Goal: Task Accomplishment & Management: Complete application form

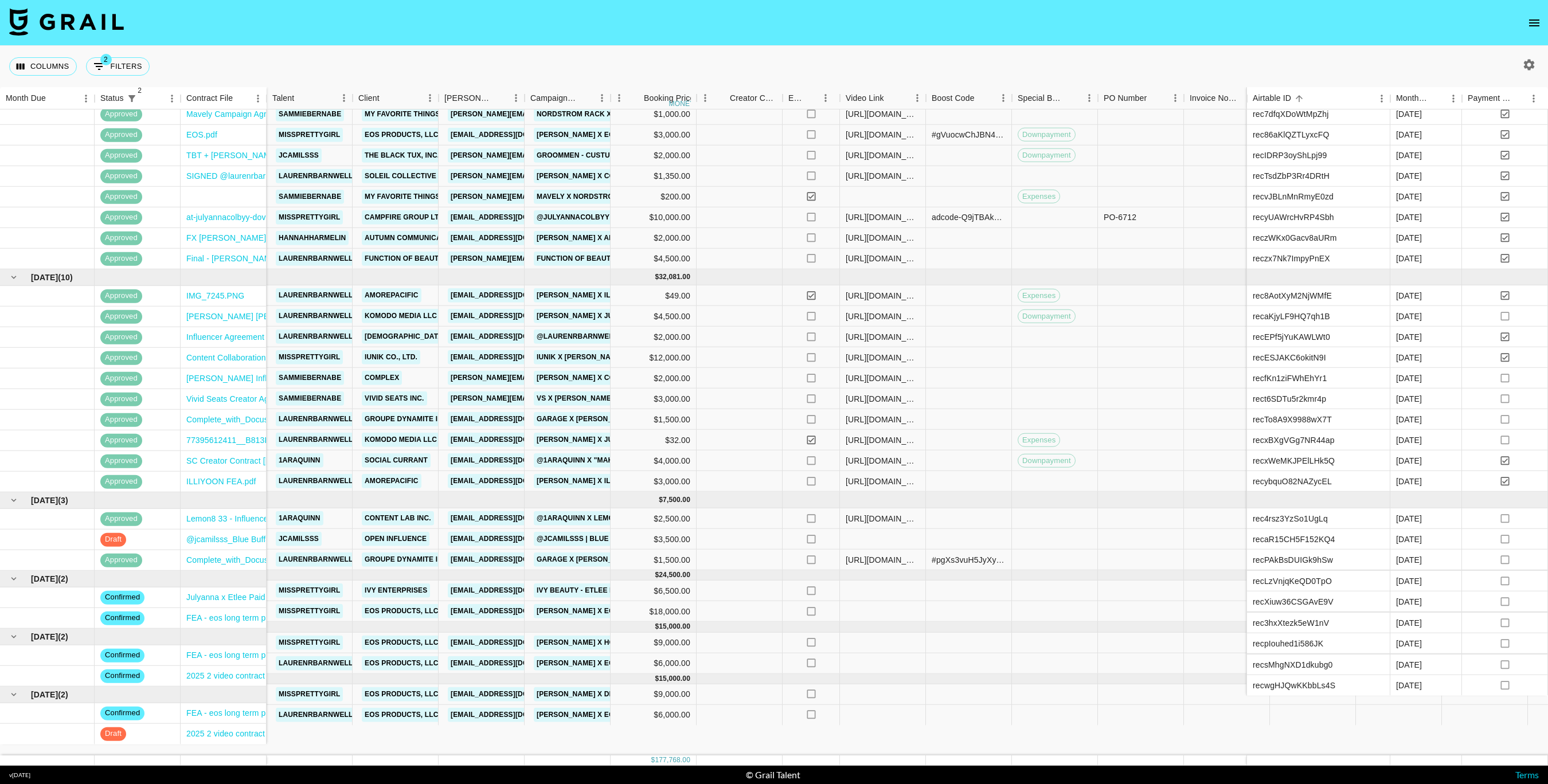
scroll to position [294, 0]
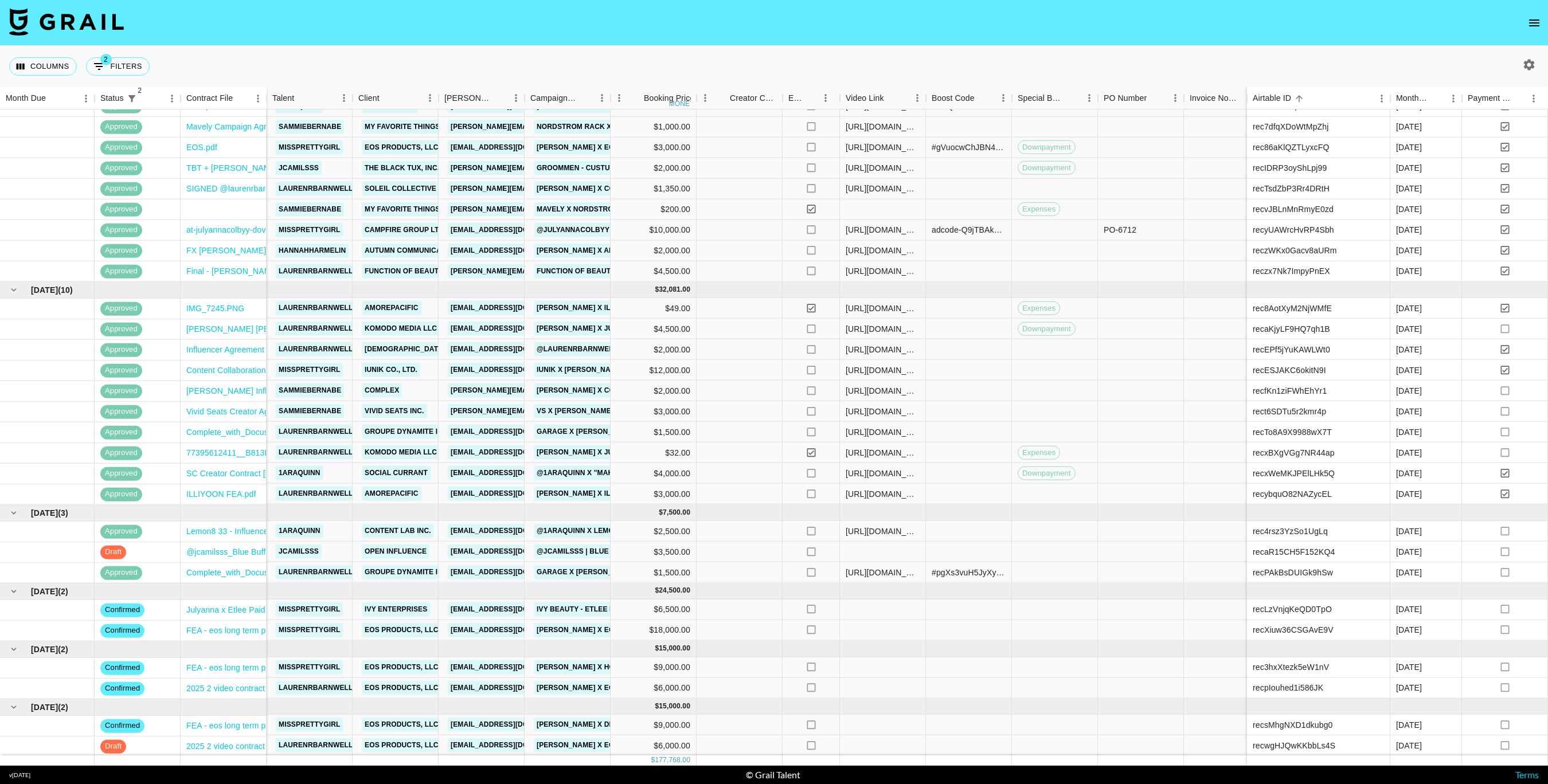
click at [1526, 69] on icon "button" at bounding box center [1529, 65] width 14 height 14
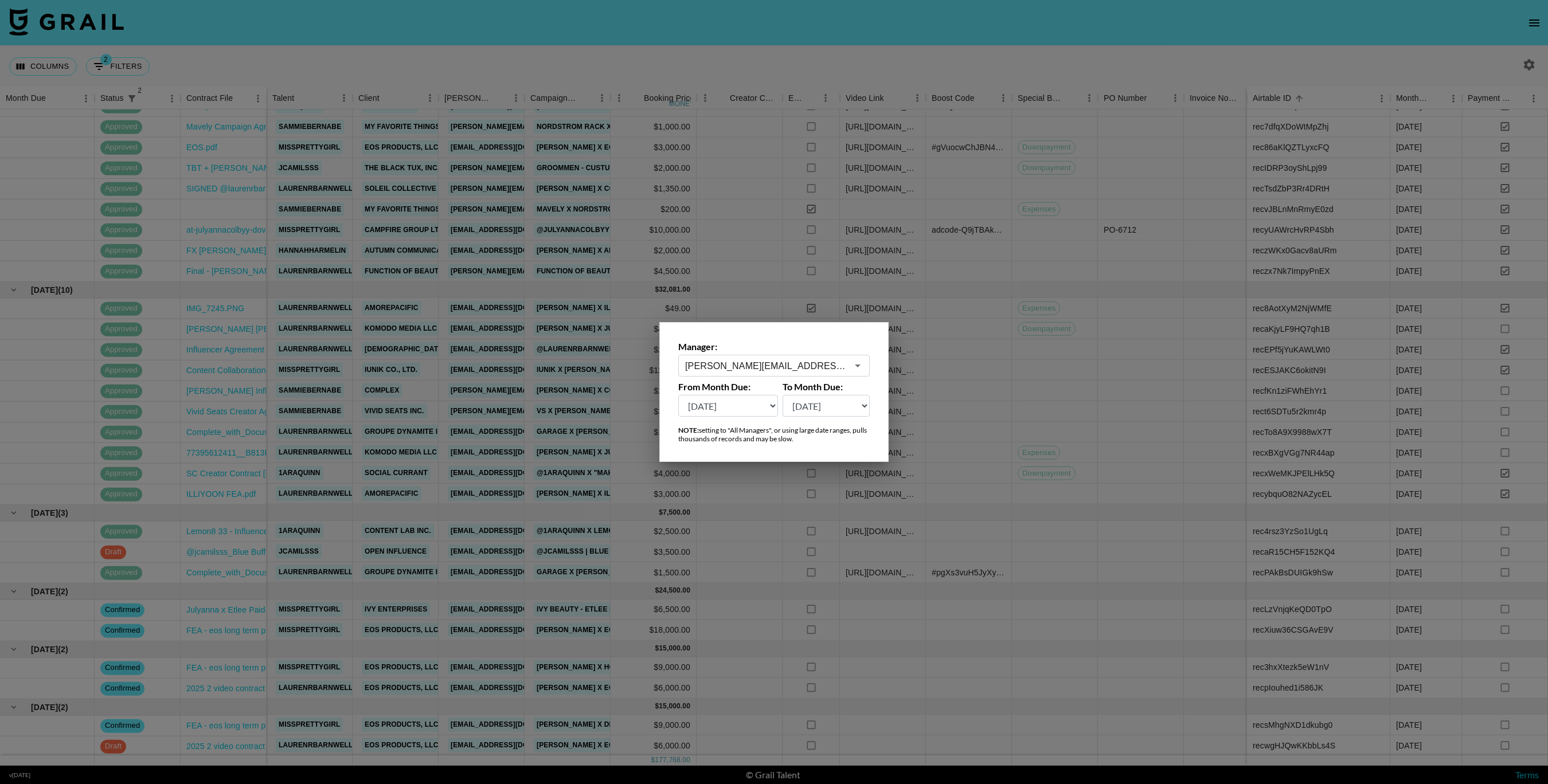
click at [768, 408] on select "[DATE] [DATE] '[DATE] May '[DATE] Mar '[DATE] Jan '[DATE] Nov '[DATE] Sep '[DAT…" at bounding box center [728, 406] width 100 height 22
select select "[DATE]"
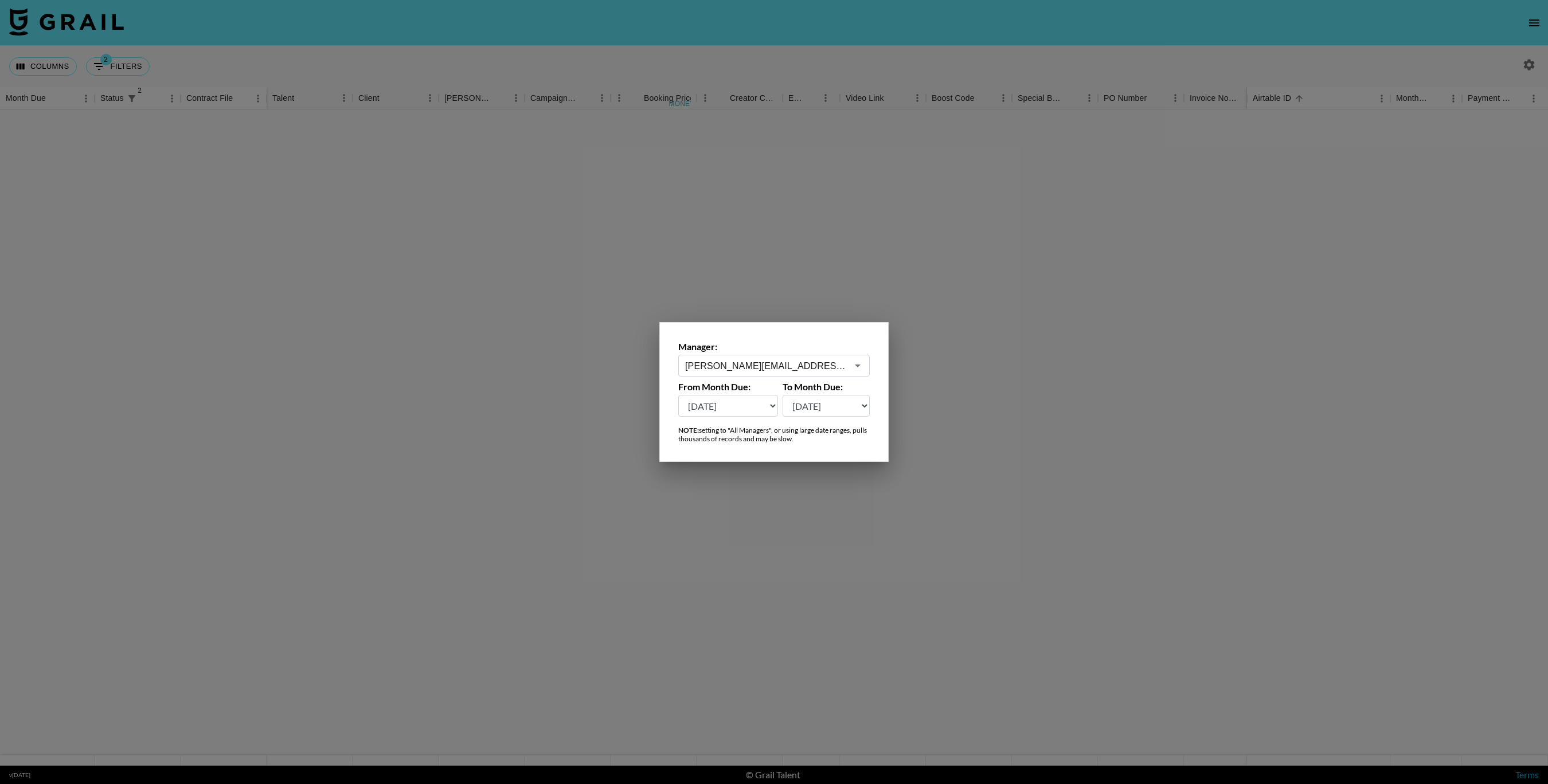
scroll to position [0, 0]
click at [996, 372] on div at bounding box center [774, 392] width 1548 height 784
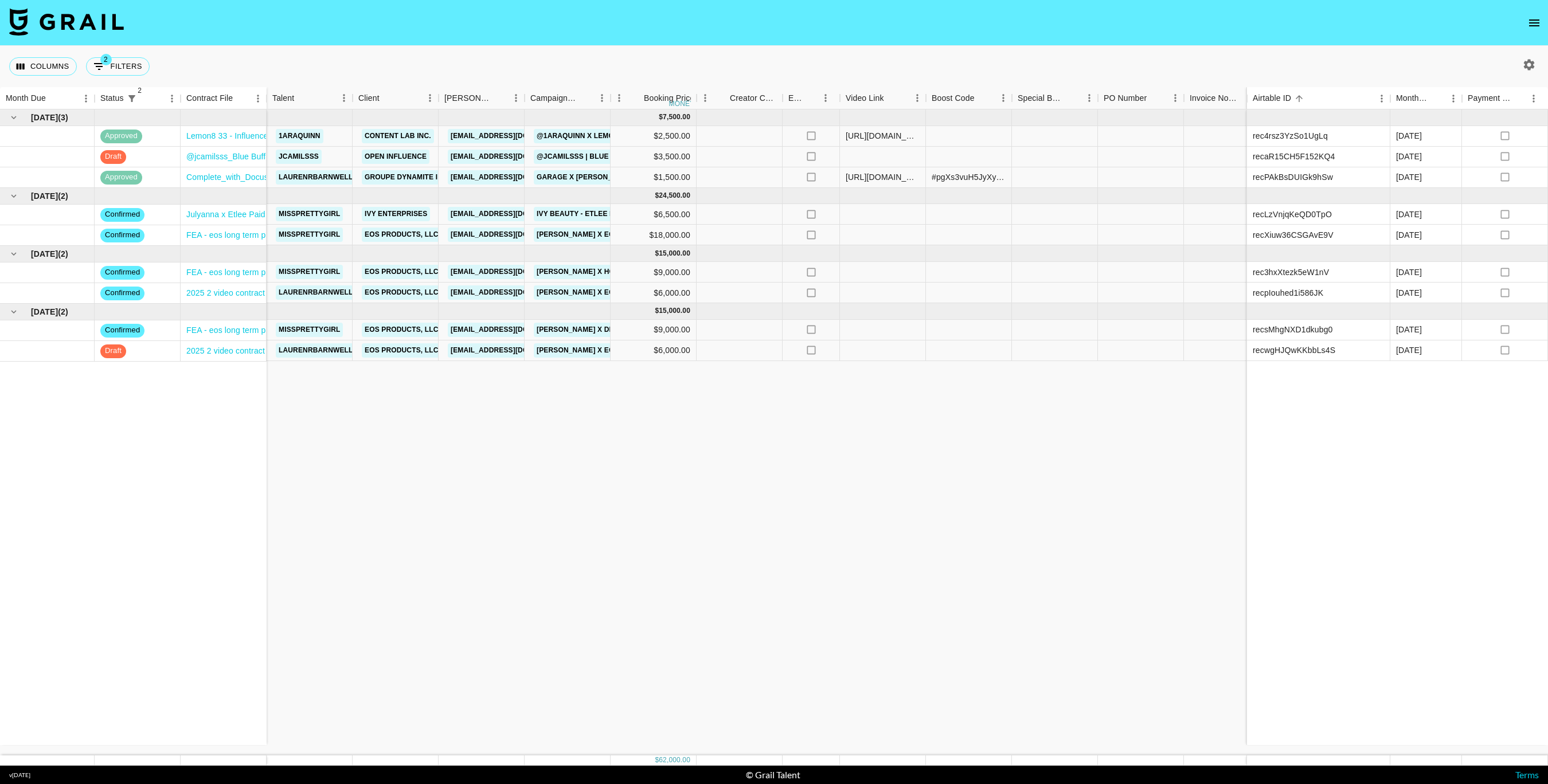
click at [1538, 30] on button "open drawer" at bounding box center [1534, 23] width 23 height 23
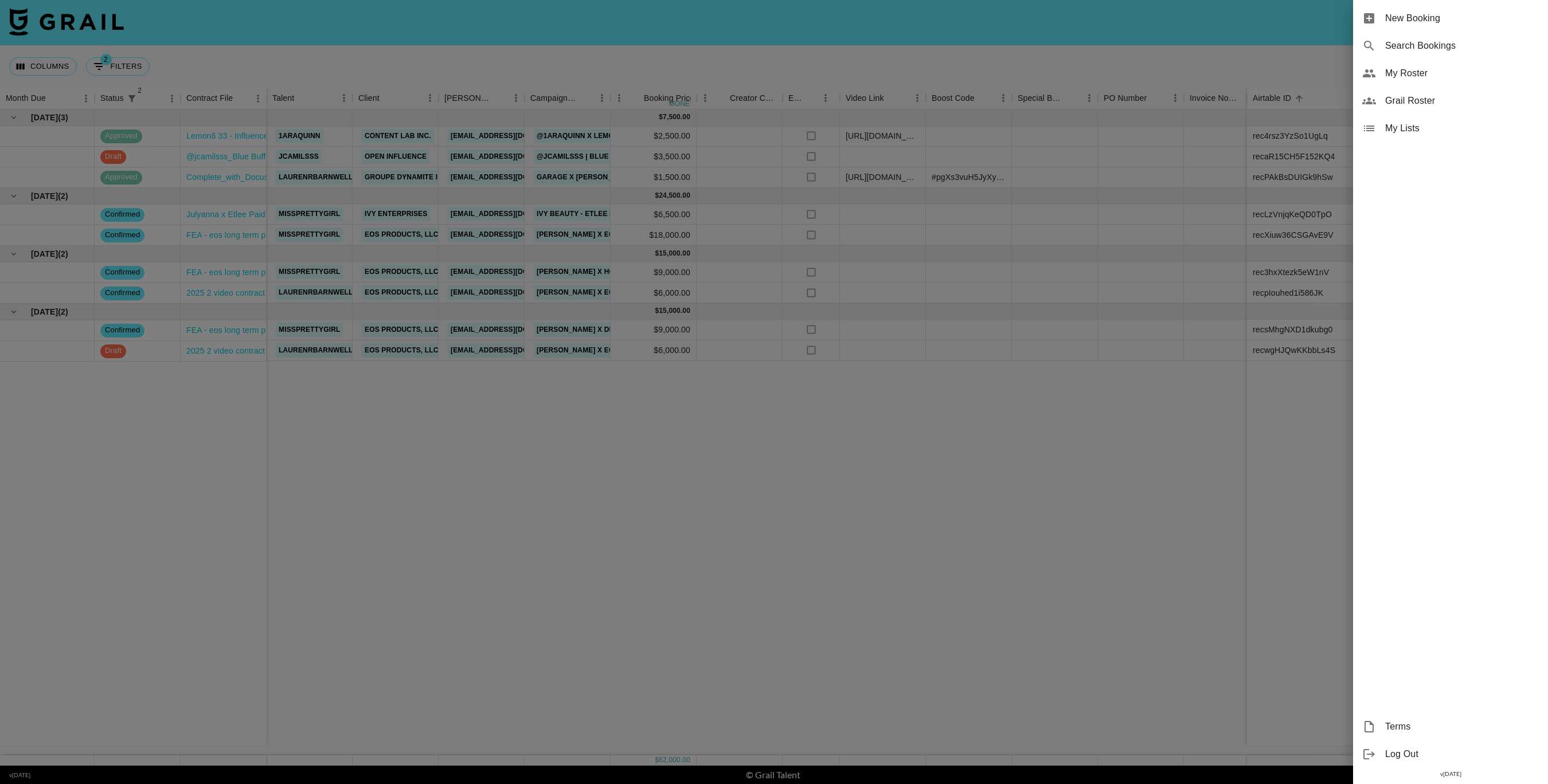
click at [1420, 16] on span "New Booking" at bounding box center [1461, 19] width 153 height 14
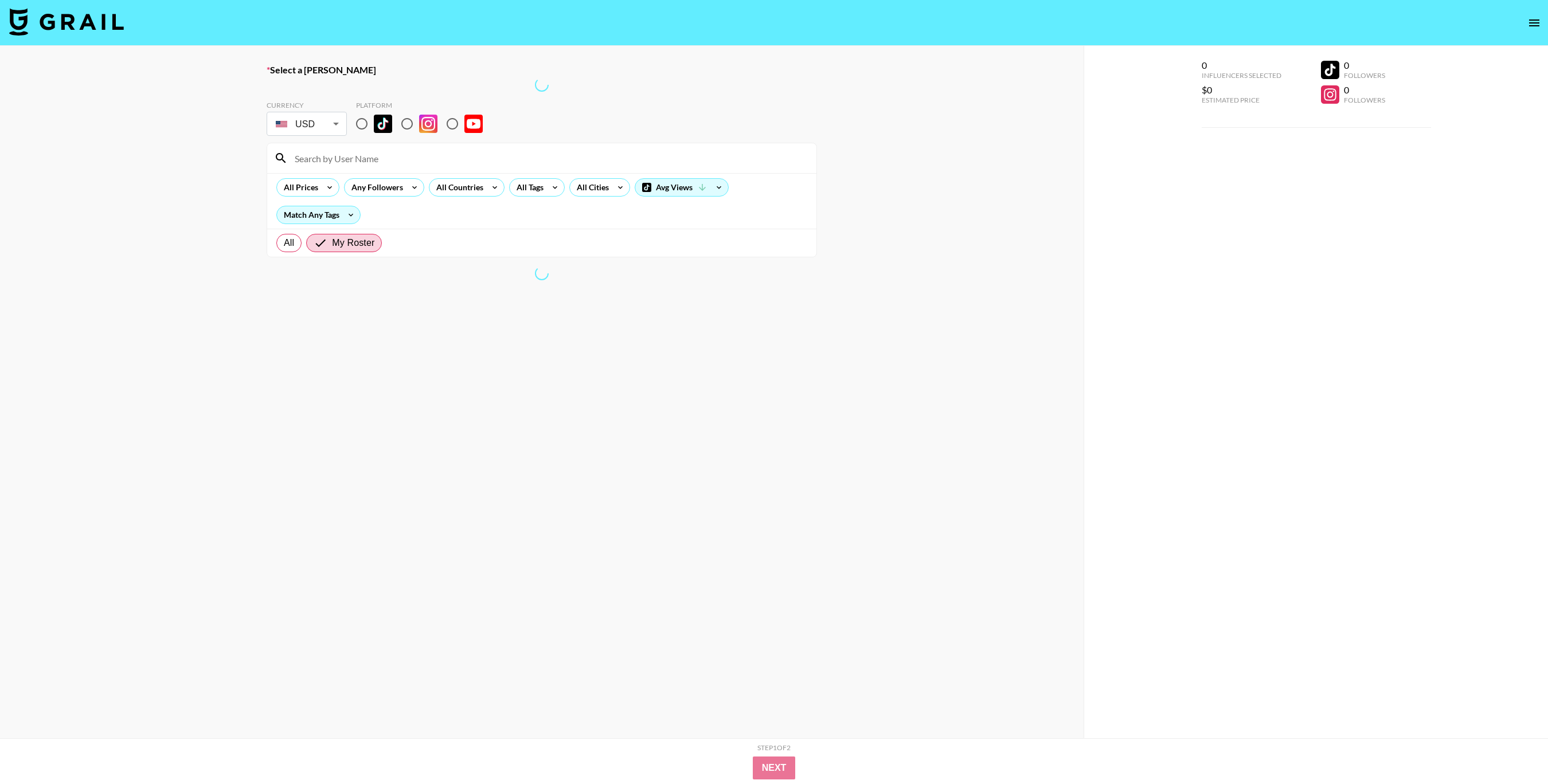
click at [488, 151] on input at bounding box center [548, 158] width 522 height 19
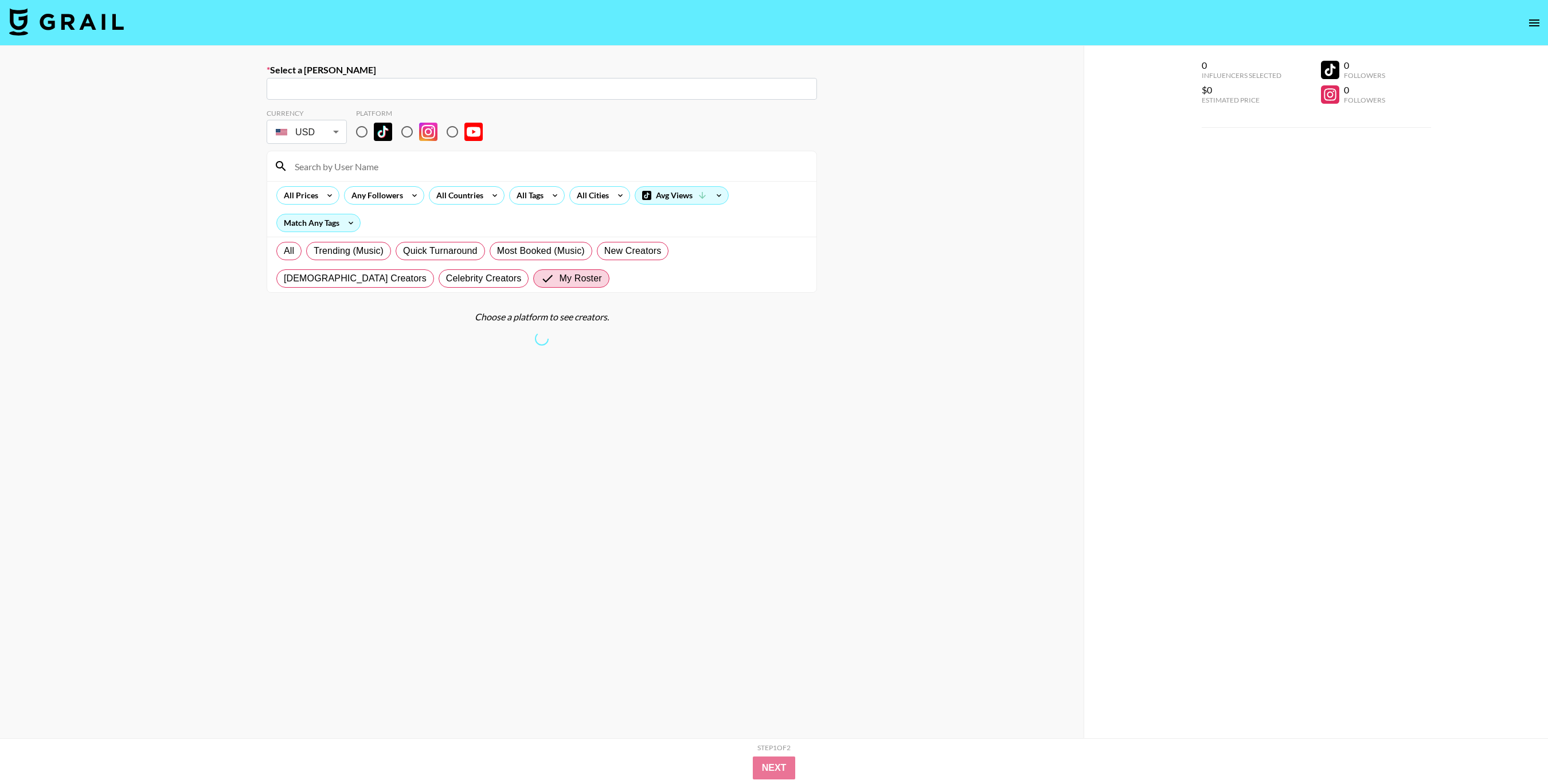
click at [647, 91] on input "text" at bounding box center [542, 89] width 537 height 13
click at [601, 90] on input "text" at bounding box center [542, 89] width 537 height 13
paste input "peony@brmudusa.com"
click at [572, 112] on li "Add New Booker "peony@brmudusa.com"" at bounding box center [542, 113] width 550 height 19
type input "Add New Booker "peony@brmudusa.com""
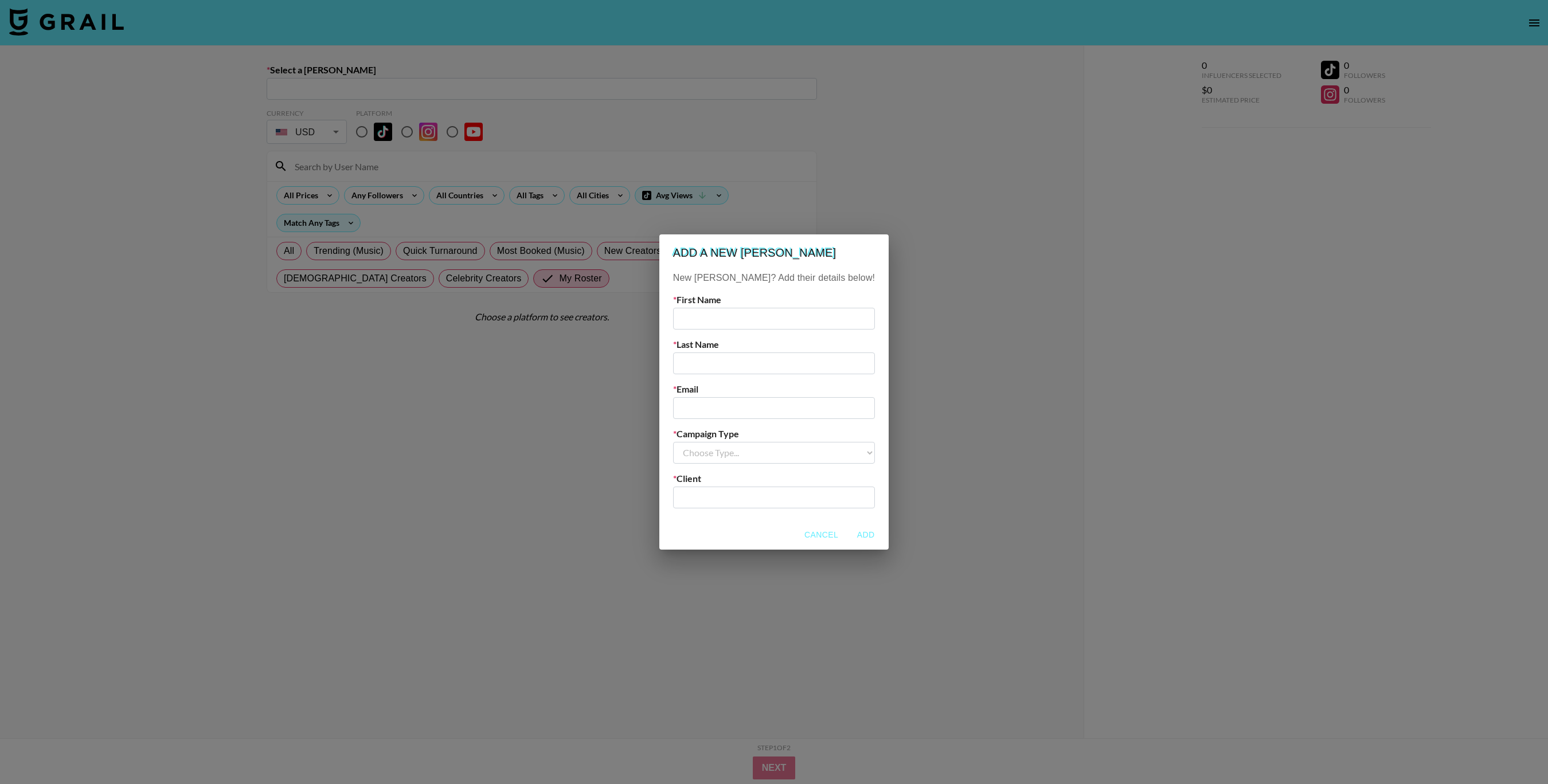
click at [729, 411] on input "email" at bounding box center [773, 409] width 202 height 22
paste input "peony@brmudusa.com"
type input "peony@brmudusa.com"
click at [733, 457] on select "Choose Type... Song Promos Brand Promos" at bounding box center [773, 453] width 202 height 22
select select "Brand"
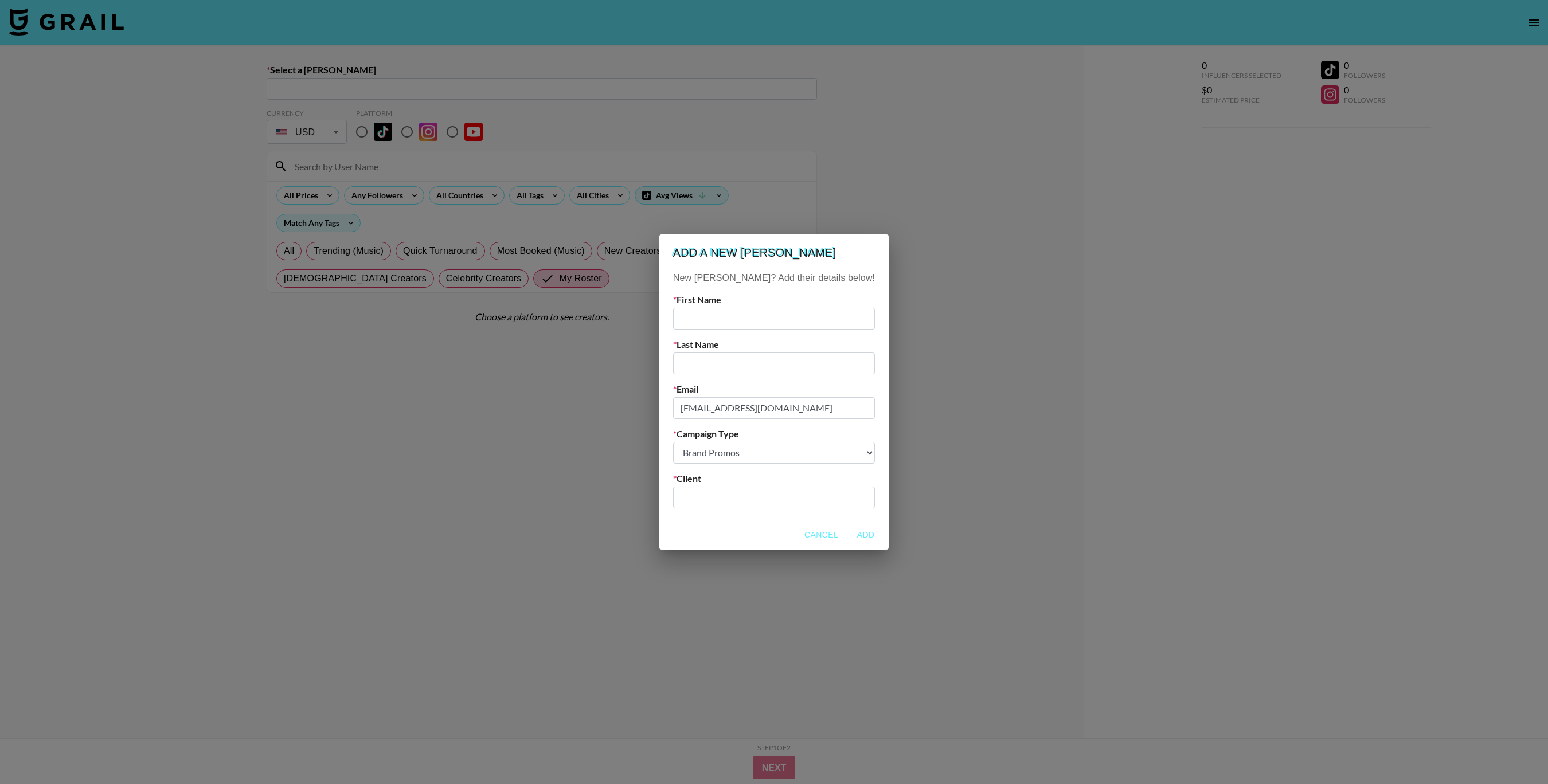
click at [739, 309] on input "text" at bounding box center [773, 319] width 202 height 22
paste input "Peony Duong"
drag, startPoint x: 766, startPoint y: 318, endPoint x: 731, endPoint y: 316, distance: 35.1
click at [731, 317] on input "Peony Duong" at bounding box center [773, 319] width 202 height 22
type input "Peony"
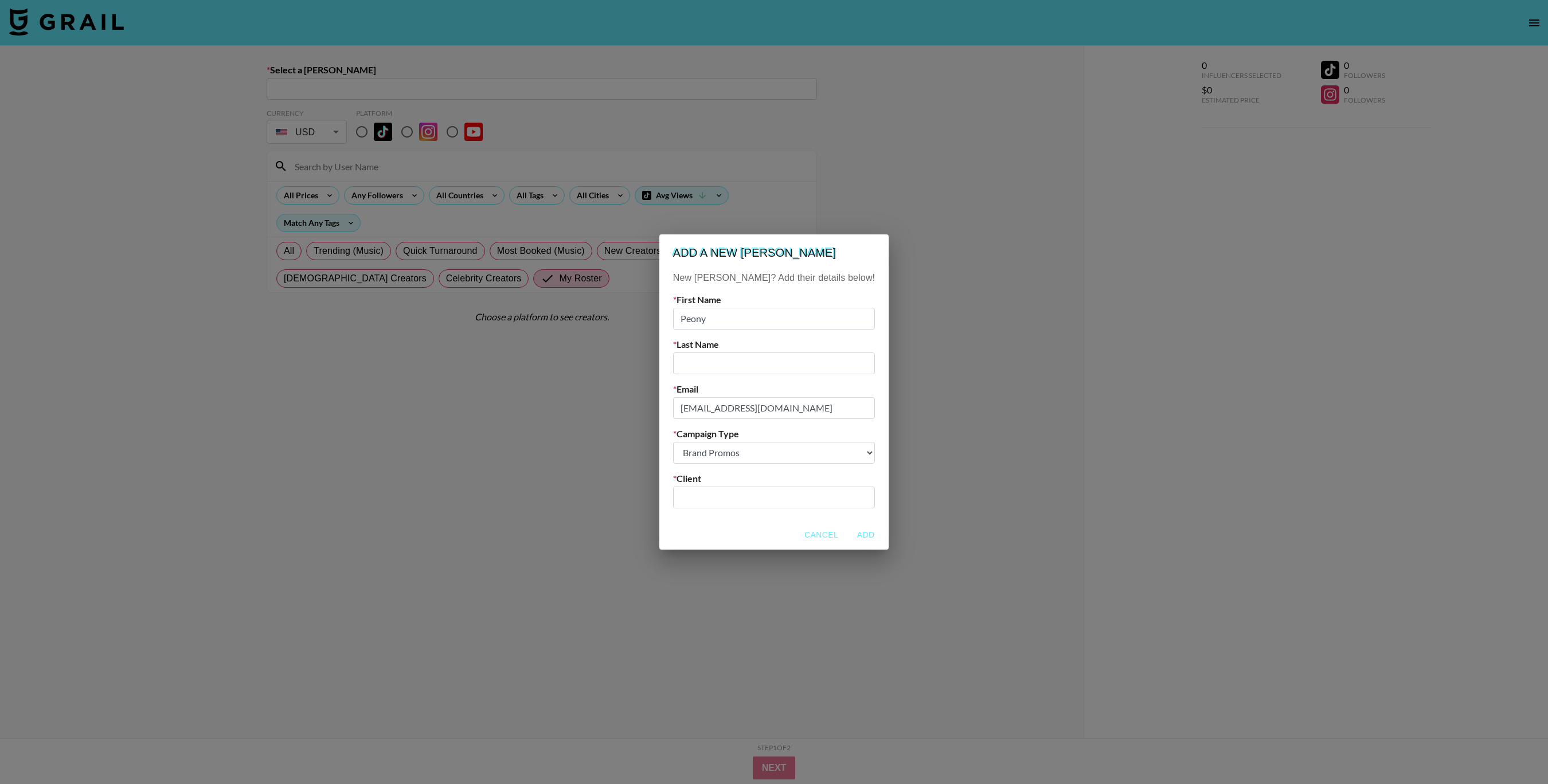
click at [728, 374] on div "New Booker? Add their details below! First Name Peony Last Name Email peony@brm…" at bounding box center [773, 395] width 229 height 249
paste input "Duong"
type input "Duong"
click at [705, 315] on input "Peony" at bounding box center [773, 319] width 202 height 22
click at [742, 493] on input "text" at bounding box center [773, 497] width 188 height 13
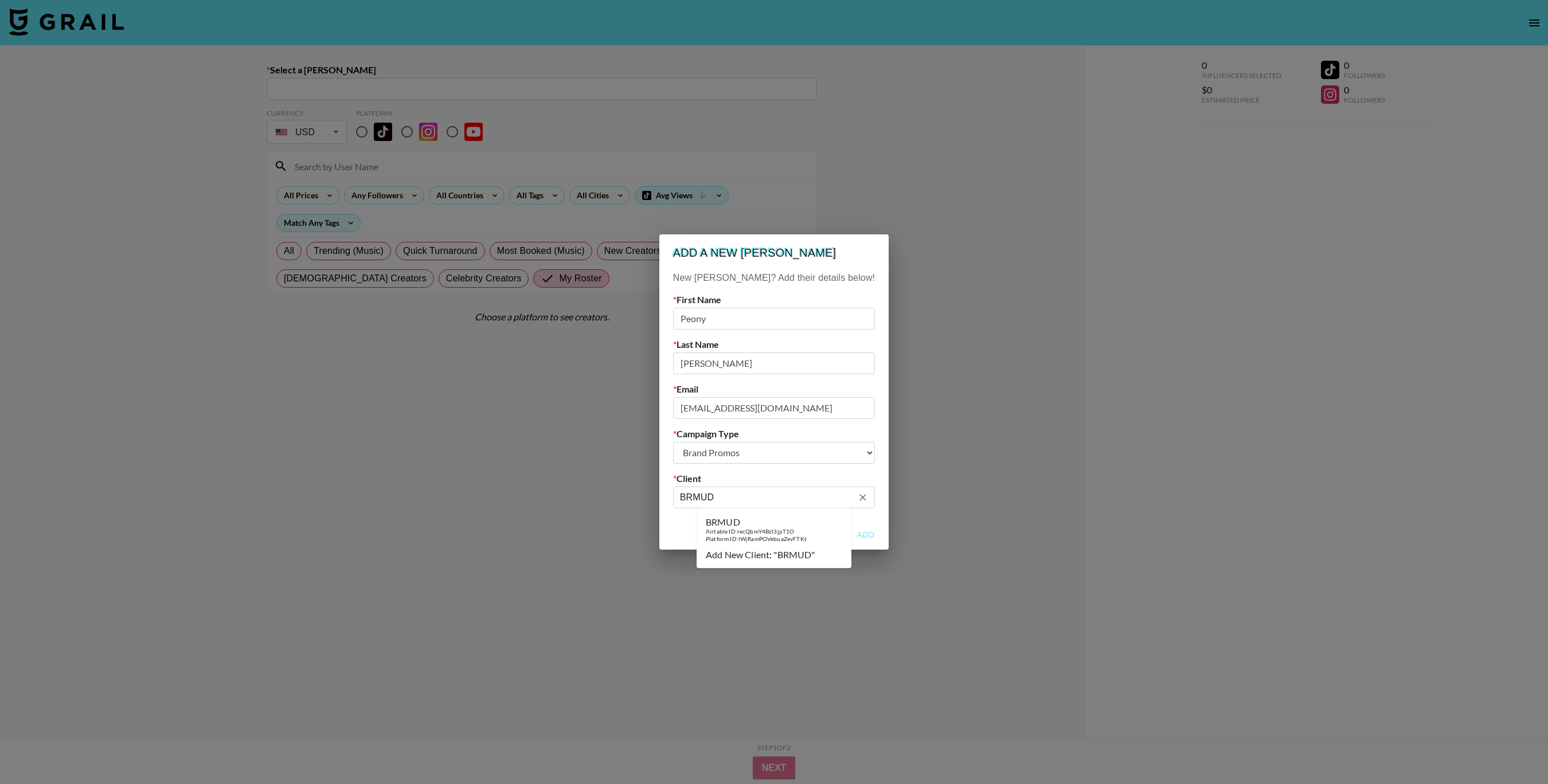
click at [751, 521] on div "BRMUD" at bounding box center [756, 522] width 101 height 12
type input "BRMUD"
click at [848, 539] on button "Add" at bounding box center [866, 535] width 36 height 21
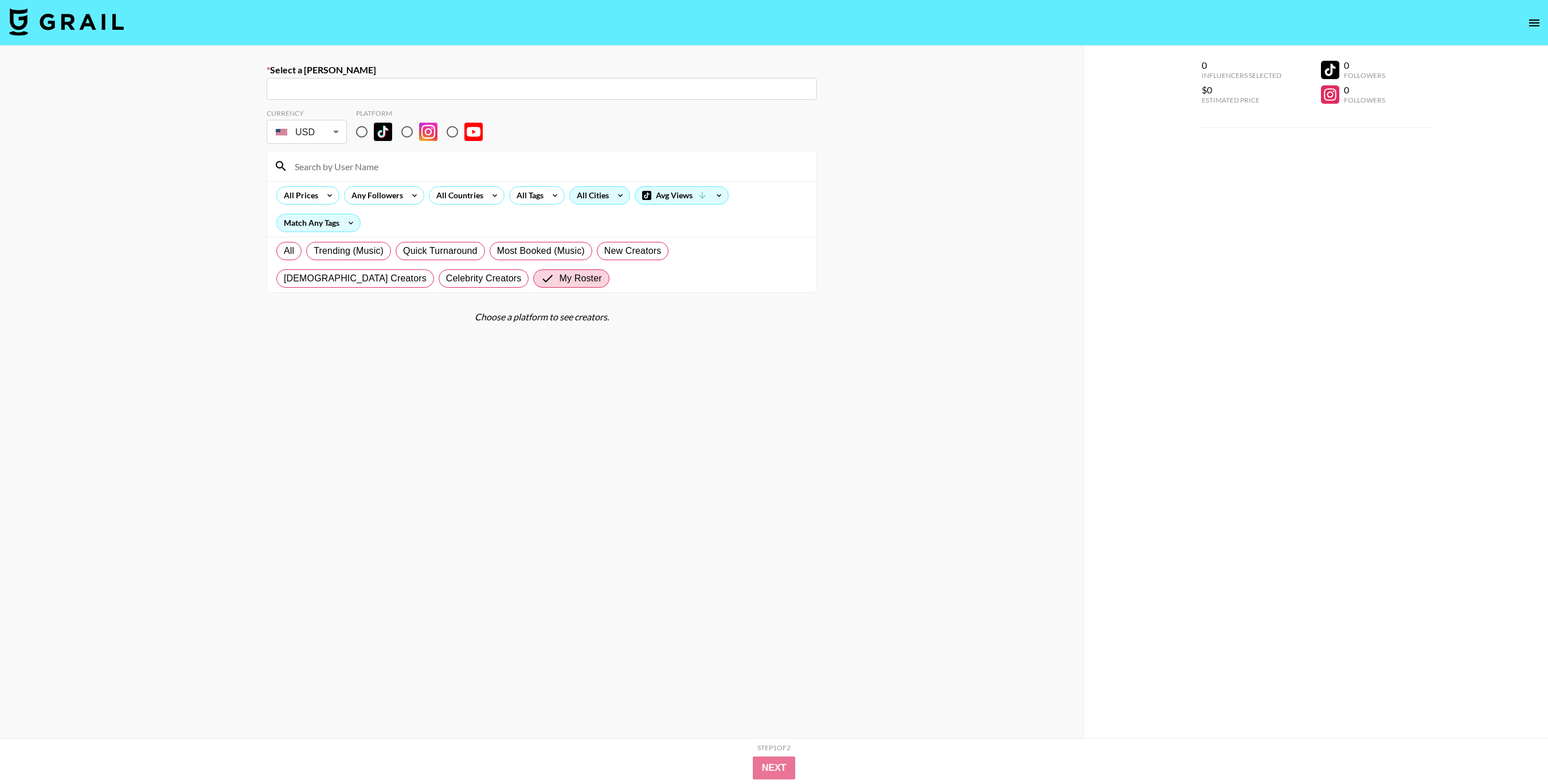
type input "peony@brmudusa.com: Peony Duong -- BRMUD -- mUNzq1k3OvNcx04KPHuSdjZjl4D2"
click at [563, 167] on input at bounding box center [548, 166] width 522 height 19
type input "sammie"
click at [365, 136] on input "radio" at bounding box center [361, 131] width 24 height 24
radio input "true"
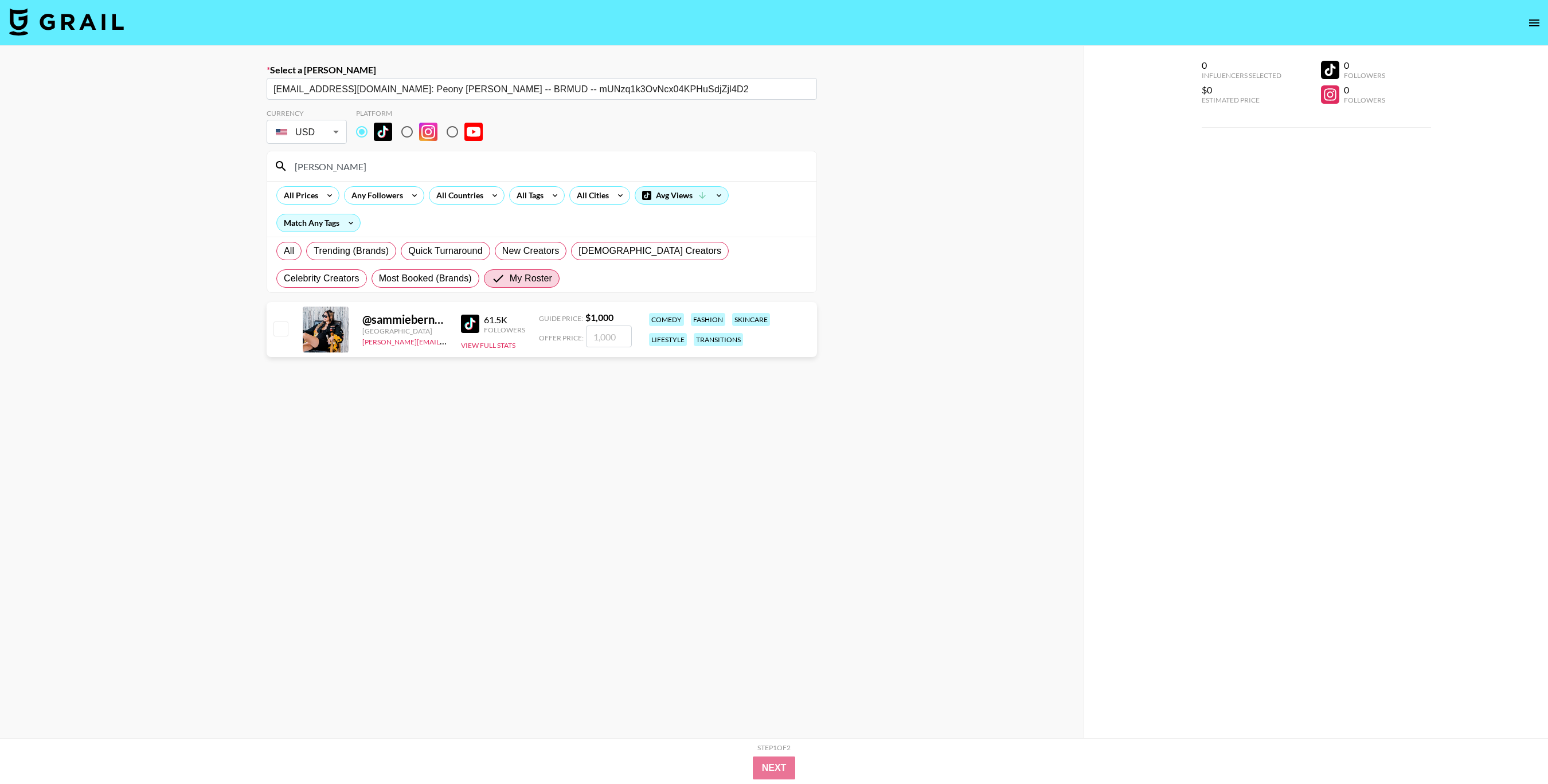
click at [278, 329] on input "checkbox" at bounding box center [281, 329] width 14 height 14
checkbox input "true"
drag, startPoint x: 614, startPoint y: 338, endPoint x: 583, endPoint y: 336, distance: 31.1
click at [586, 338] on input "1000" at bounding box center [609, 336] width 46 height 22
type input "300"
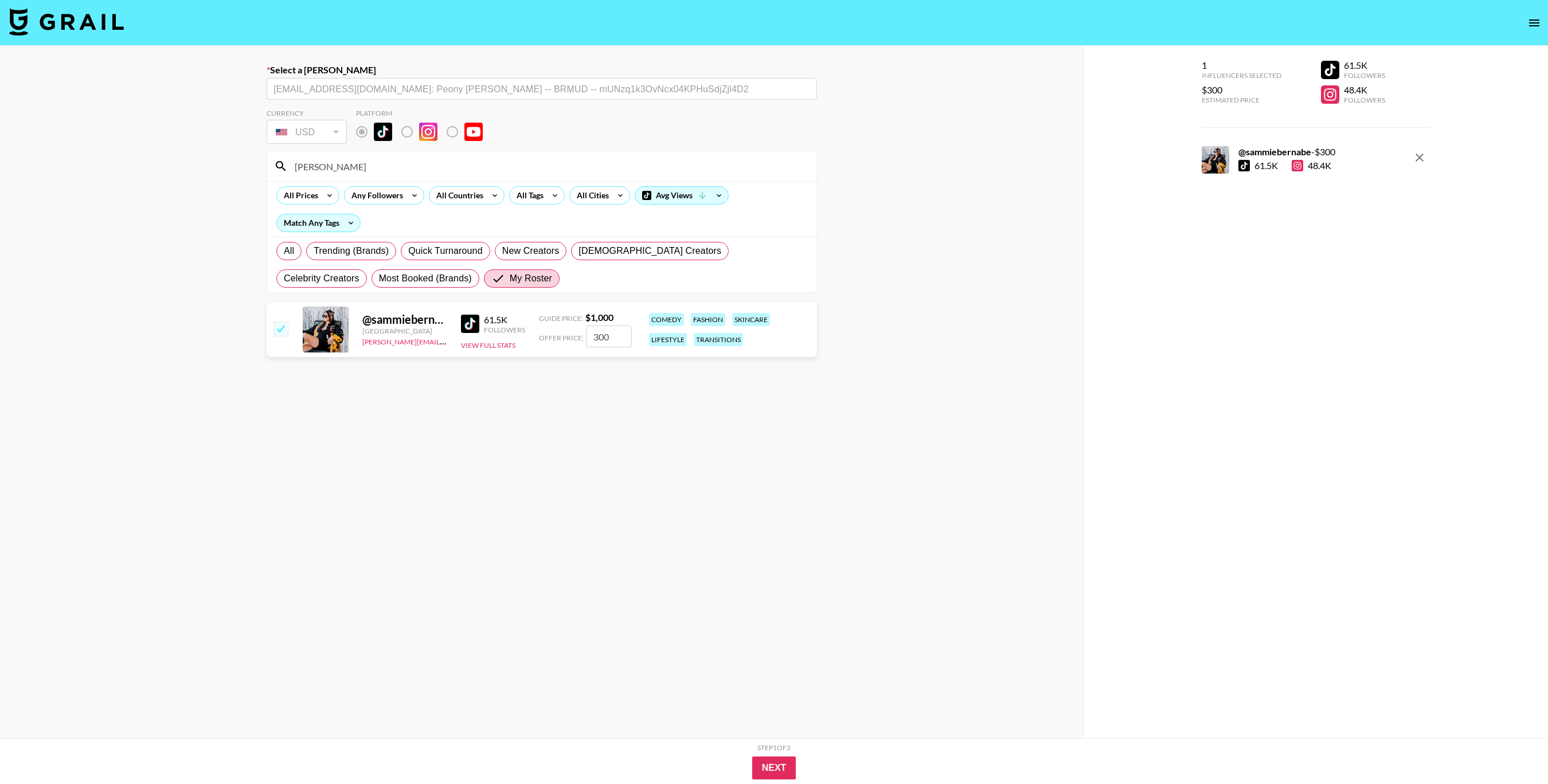
click at [666, 444] on section "Currency USD USD ​ Platform sammie All Prices Any Followers All Countries All T…" at bounding box center [542, 446] width 550 height 693
click at [767, 770] on button "Next" at bounding box center [774, 767] width 44 height 23
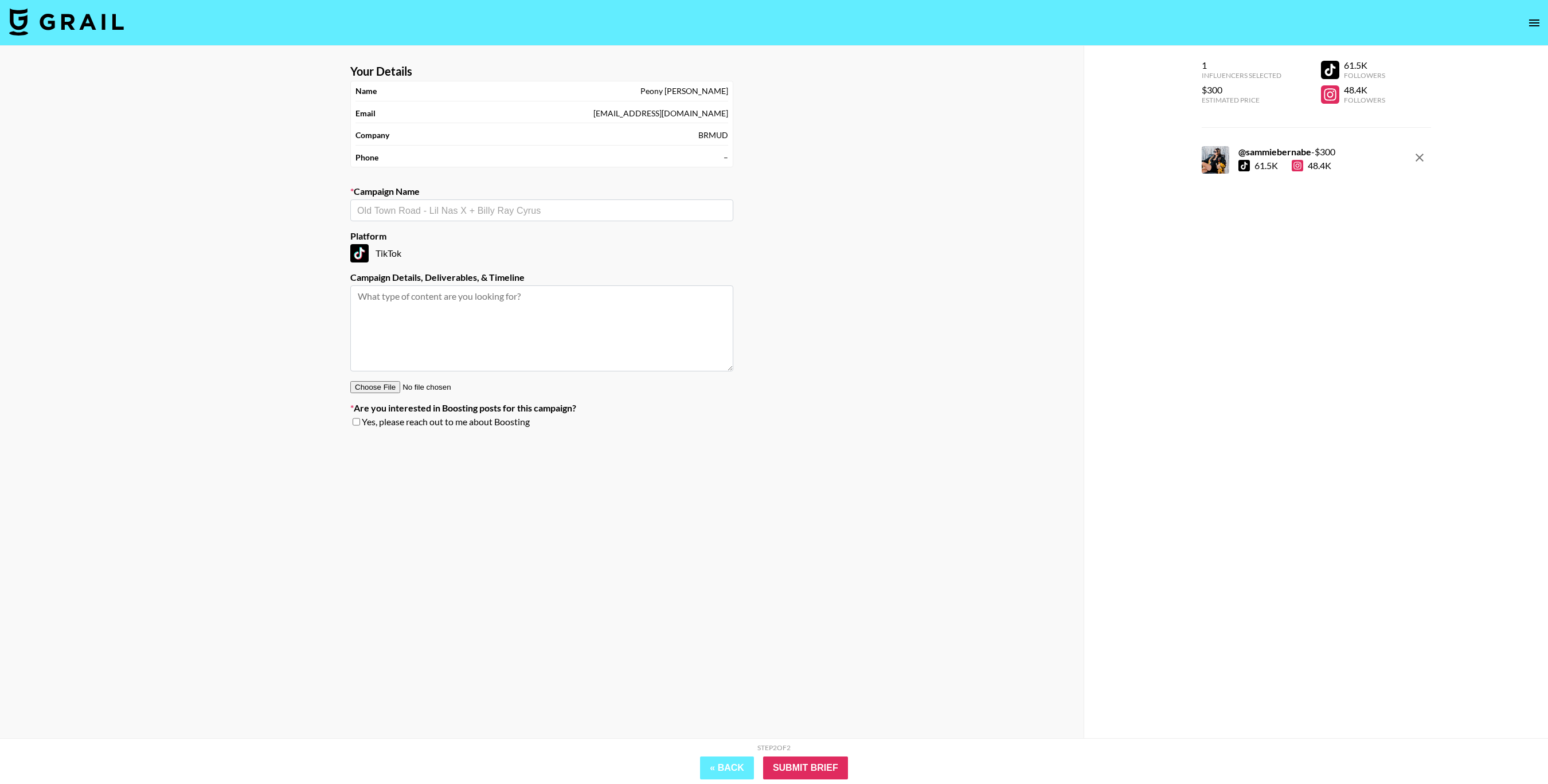
click at [576, 215] on input "text" at bounding box center [541, 210] width 369 height 13
paste input "BRMUD=Ateez"
type input "Sammie Bernabe for BRMUD=Ateez"
click at [484, 213] on input "Sammie Bernabe for BRMUD=Ateez" at bounding box center [534, 210] width 354 height 13
paste input "BRMUD=Ateez"
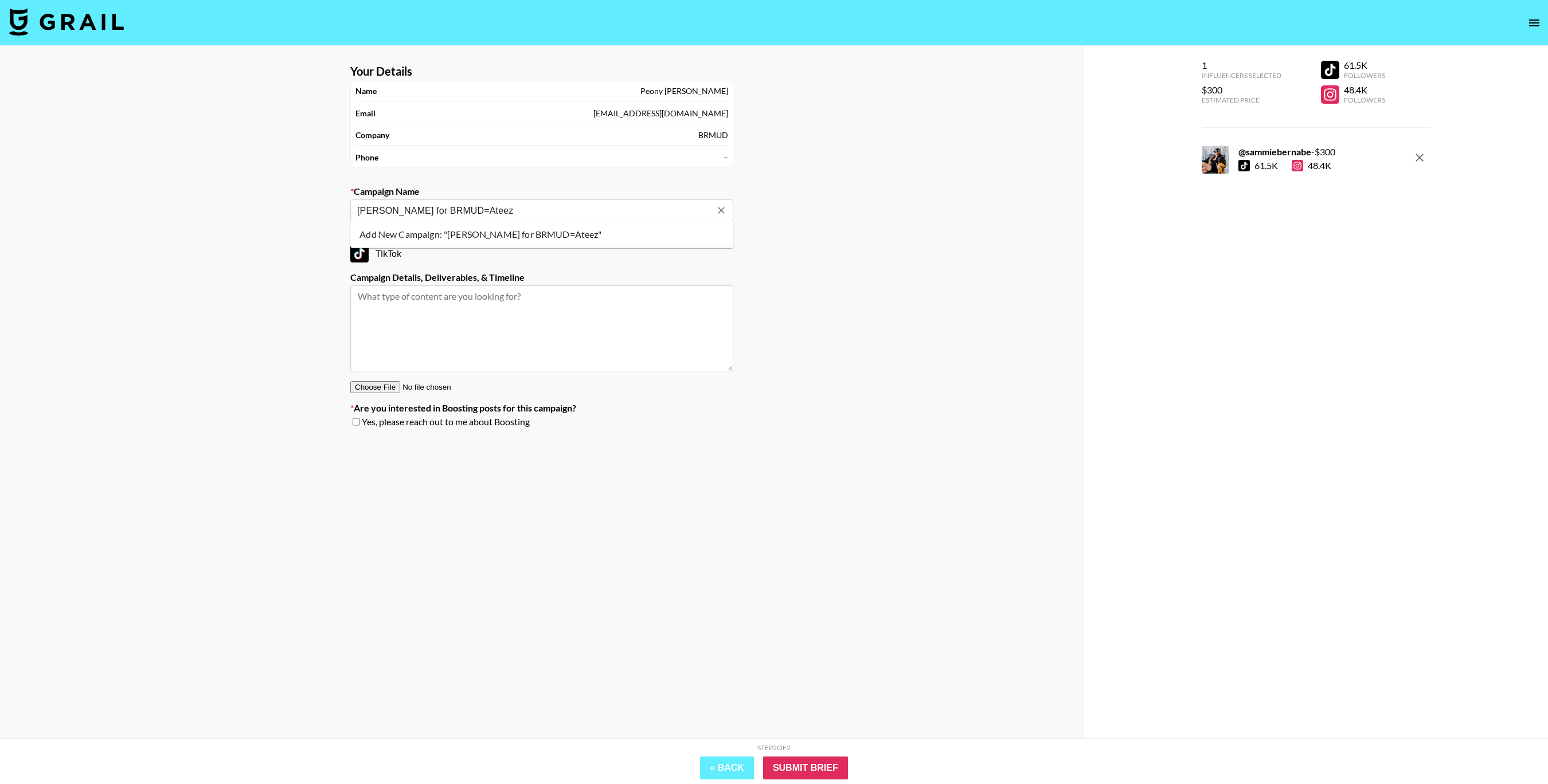
click at [481, 212] on input "Sammie Bernabe for BRMUD=Ateez" at bounding box center [534, 210] width 354 height 13
click at [484, 213] on input "Sammie Bernabe for BRMUD=Ateez" at bounding box center [534, 210] width 354 height 13
click at [527, 208] on input "Sammie Bernabe for BRMUDxAteez" at bounding box center [534, 210] width 354 height 13
click at [460, 239] on li "Add New Campaign: "Sammie Bernabe for BRMUDxAteez"" at bounding box center [541, 235] width 383 height 19
type input "Sammie Bernabe for BRMUDxAteez"
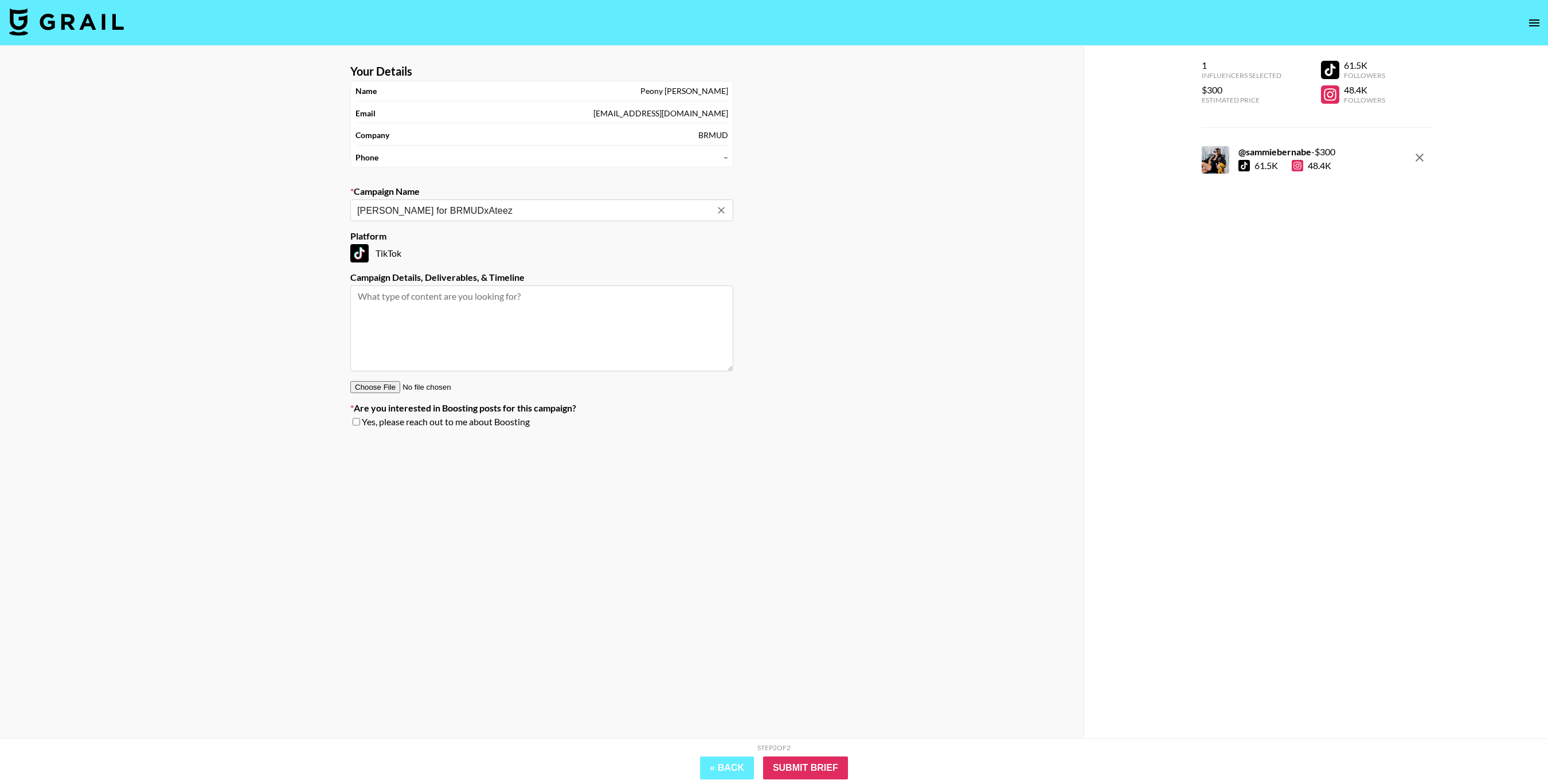
click at [449, 302] on textarea at bounding box center [541, 328] width 383 height 86
paste textarea "SOW: Deliverables: 1x Shoppable TikTok Mentions & Hashtags: #BRMUD, @‌brmud_us …"
type textarea "SOW: Deliverables: 1x Shoppable TikTok Mentions & Hashtags: #BRMUD, @‌brmud_us …"
click at [808, 767] on input "Submit Brief" at bounding box center [805, 767] width 85 height 23
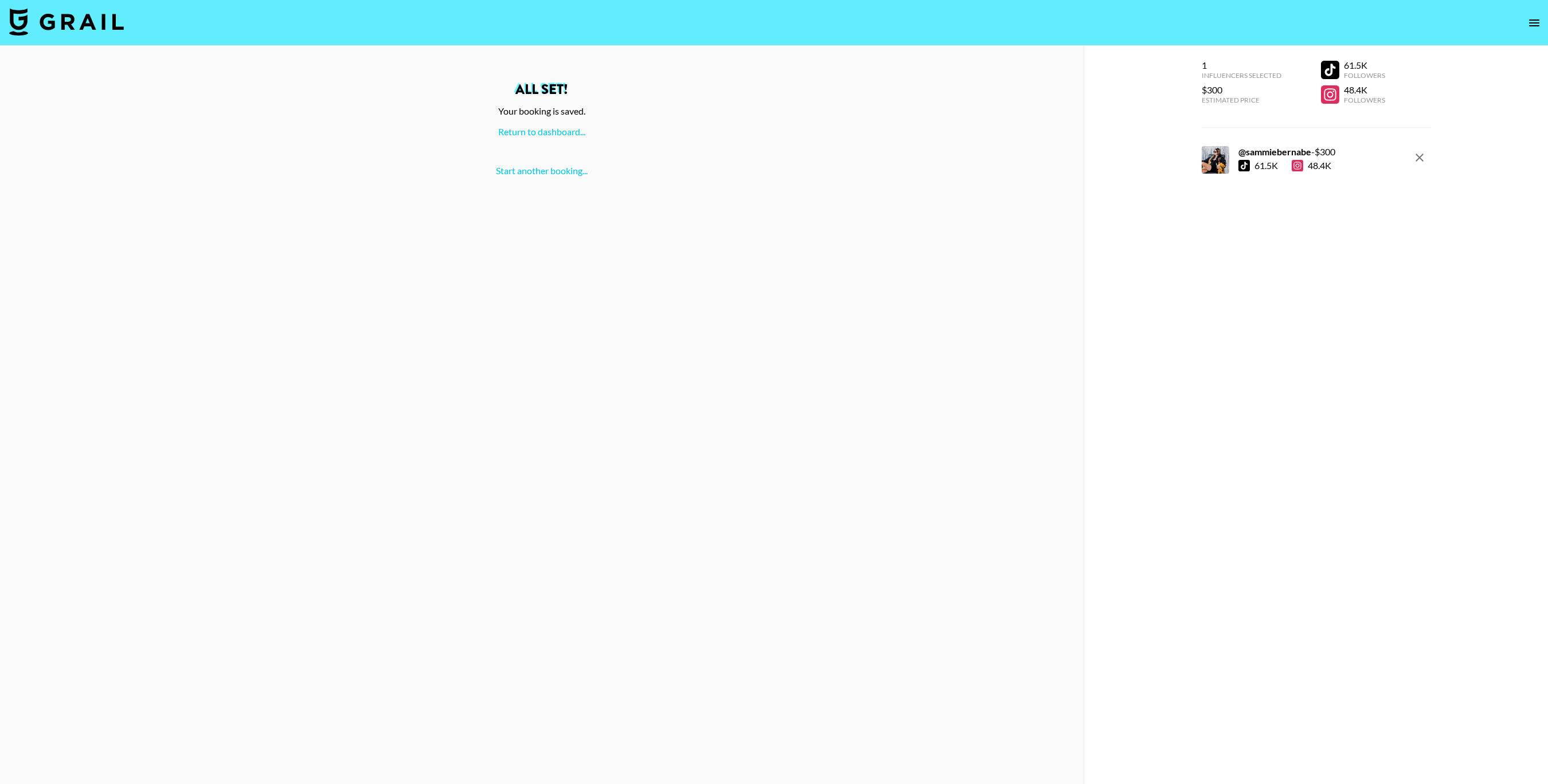
click at [566, 138] on div "All set! Your booking is saved. Return to dashboard... Start another booking..." at bounding box center [541, 129] width 1065 height 94
click at [566, 132] on link "Return to dashboard..." at bounding box center [541, 131] width 87 height 11
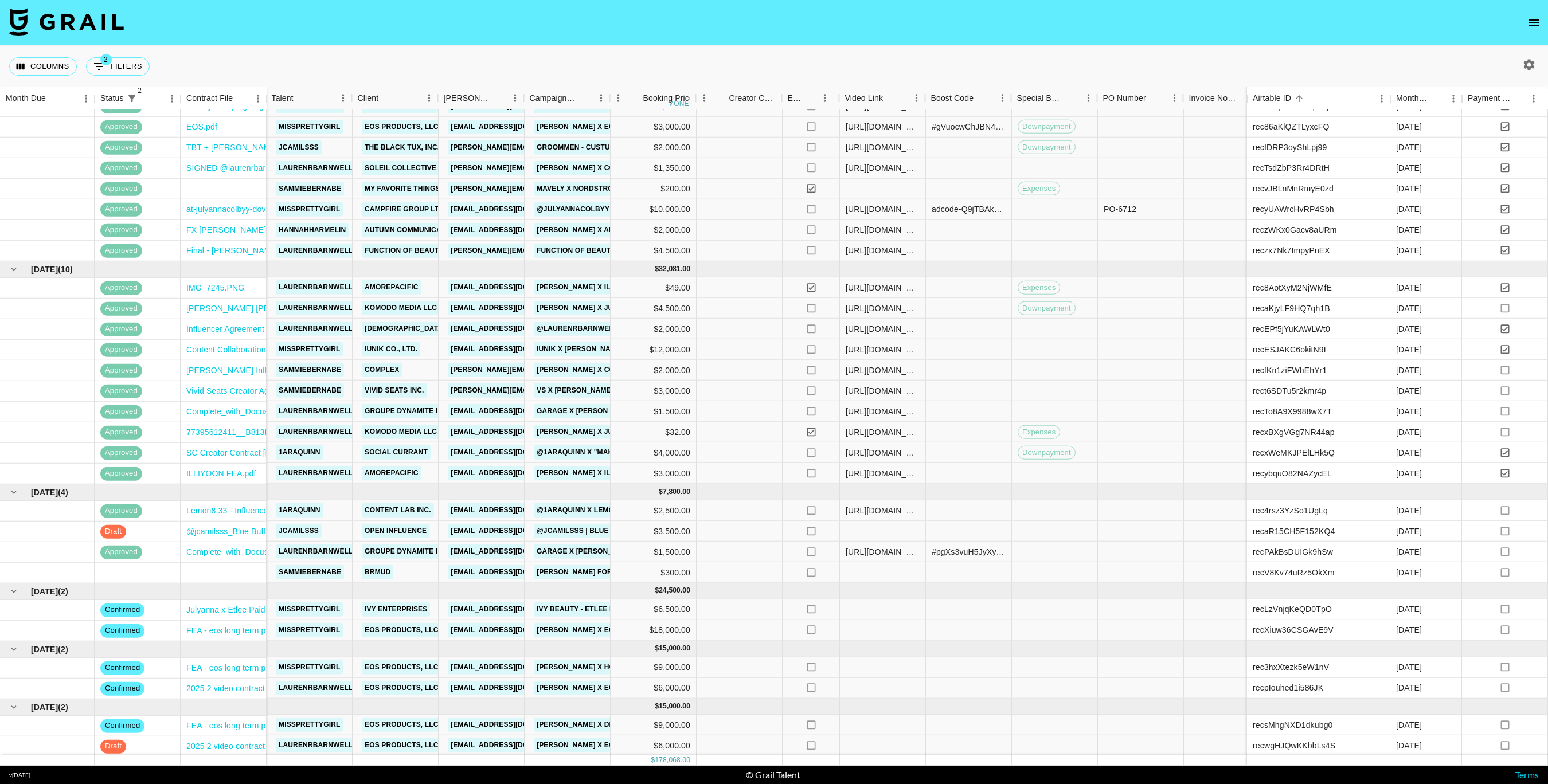
scroll to position [315, 327]
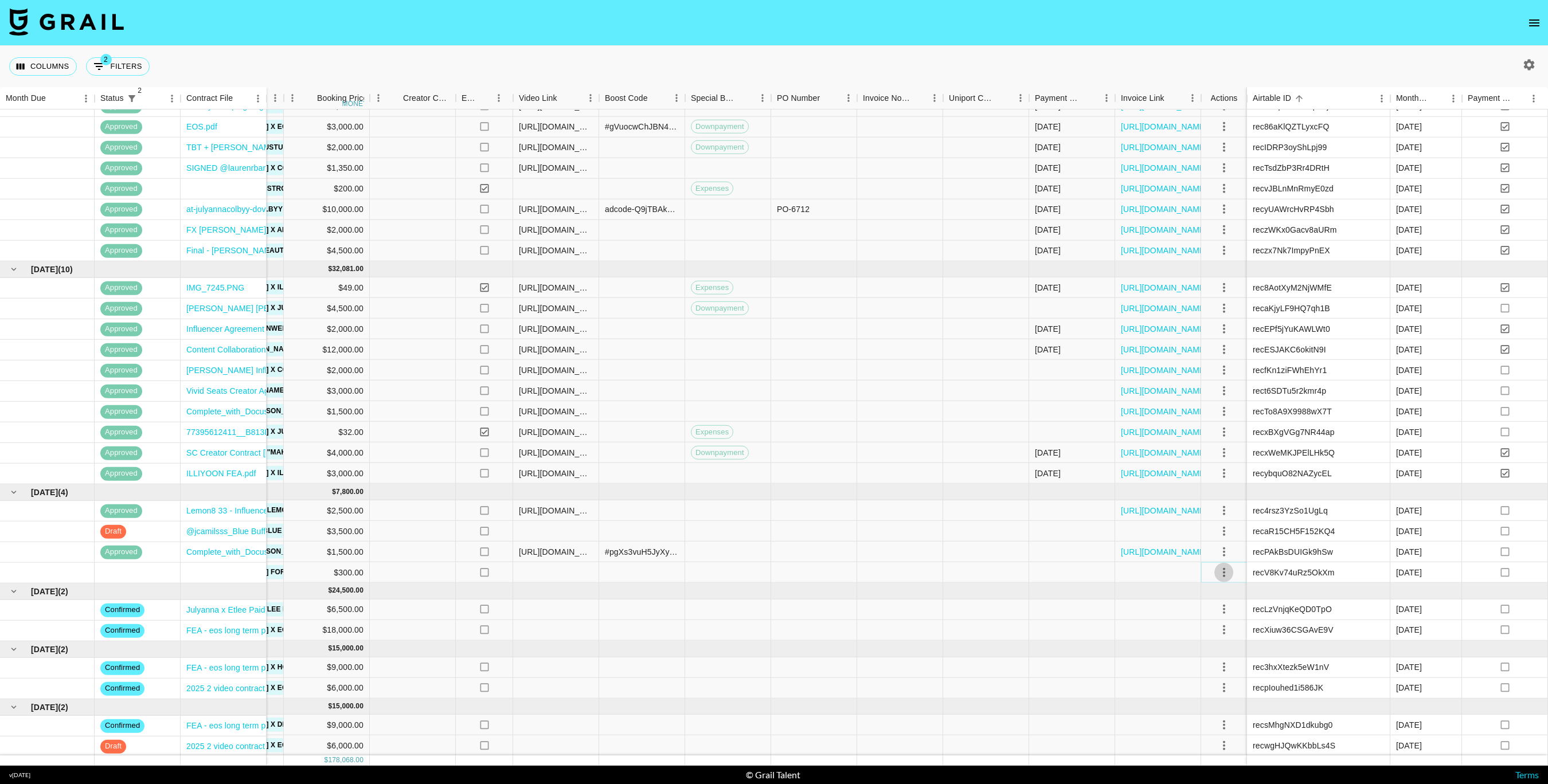
click at [1225, 570] on icon "select merge strategy" at bounding box center [1224, 572] width 14 height 14
click at [1225, 594] on li "Confirm" at bounding box center [1224, 597] width 74 height 21
click at [1013, 554] on div at bounding box center [986, 552] width 86 height 21
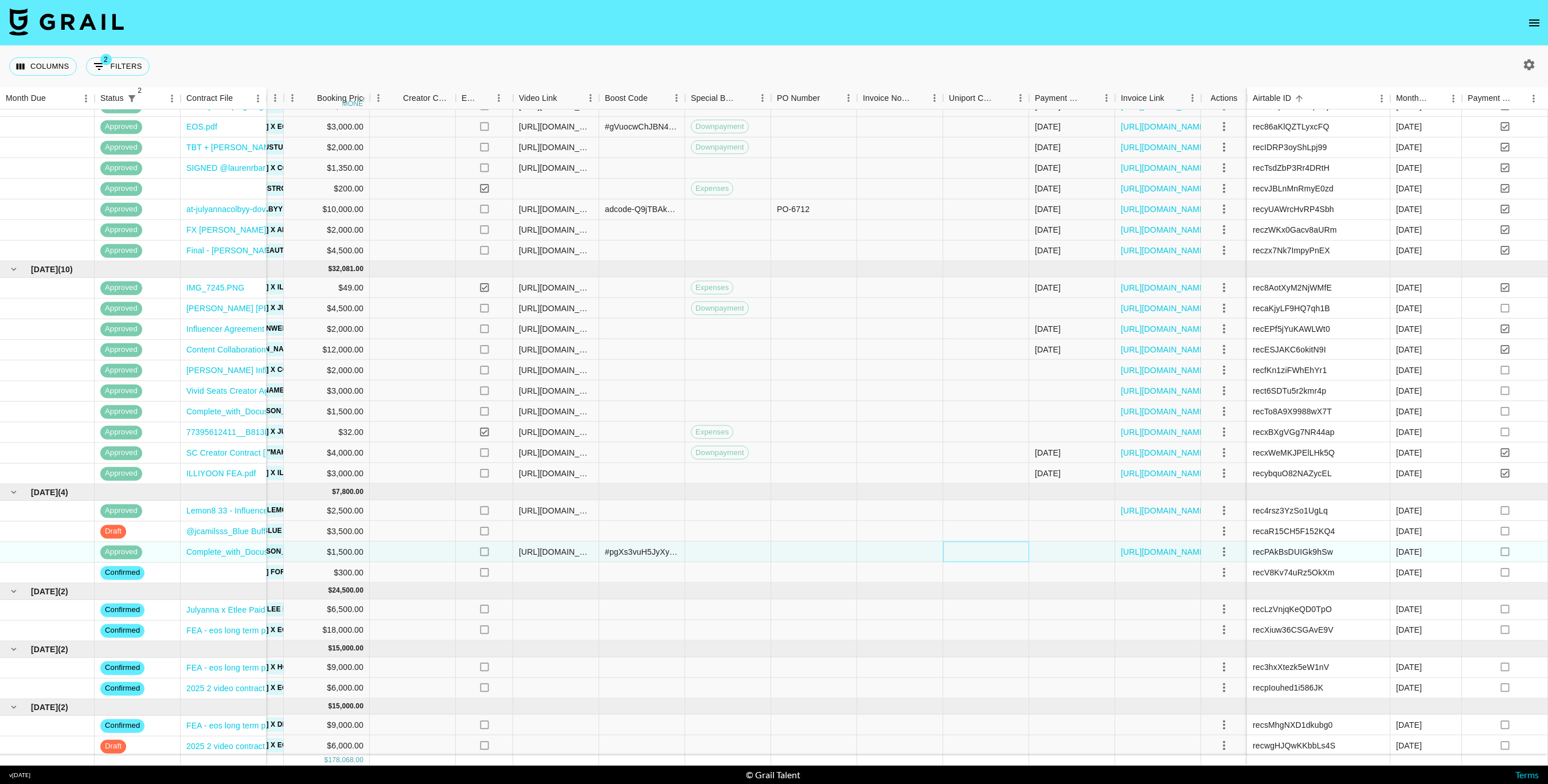
scroll to position [315, 0]
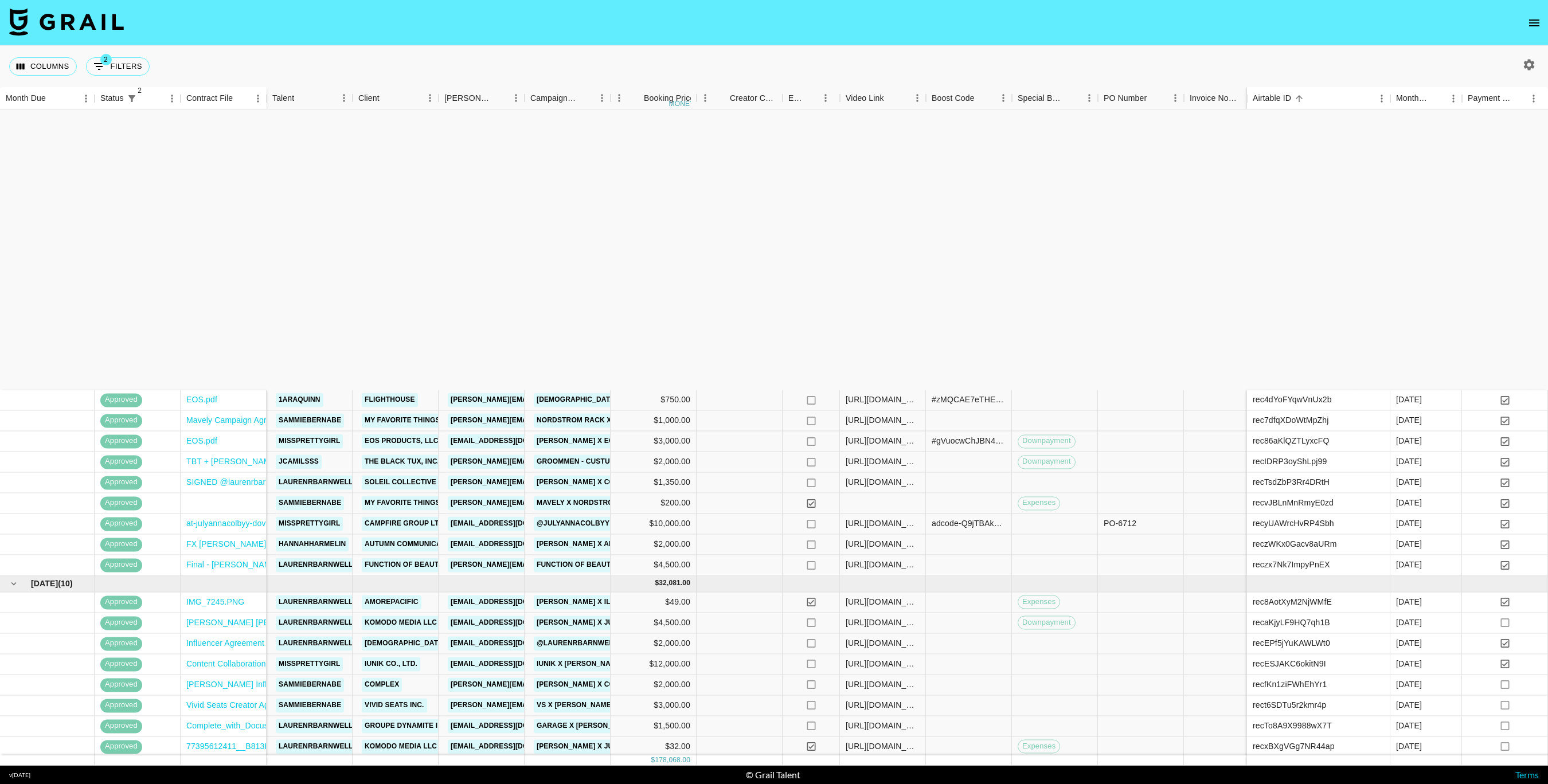
scroll to position [315, 0]
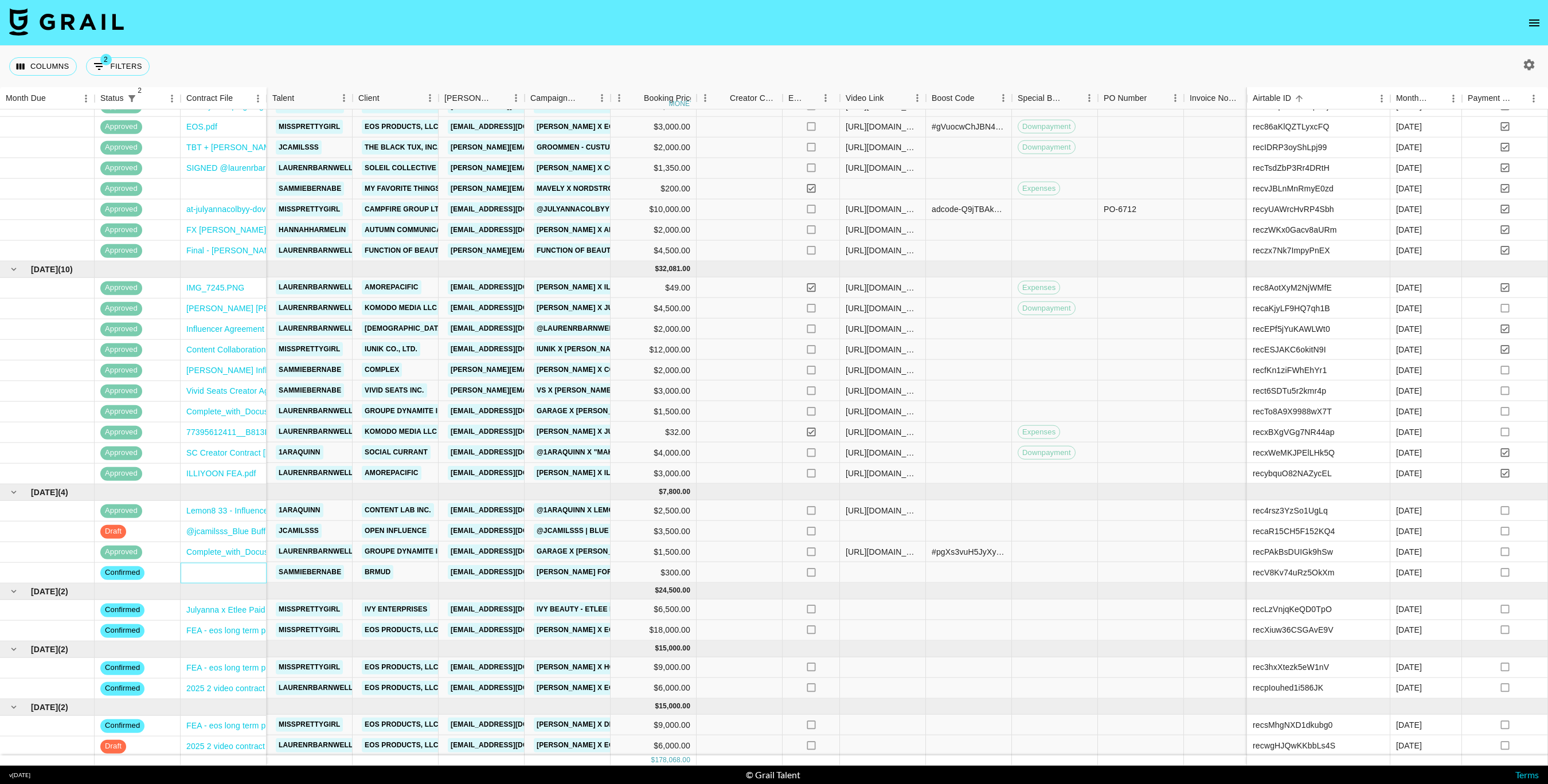
click at [198, 574] on div at bounding box center [224, 573] width 86 height 21
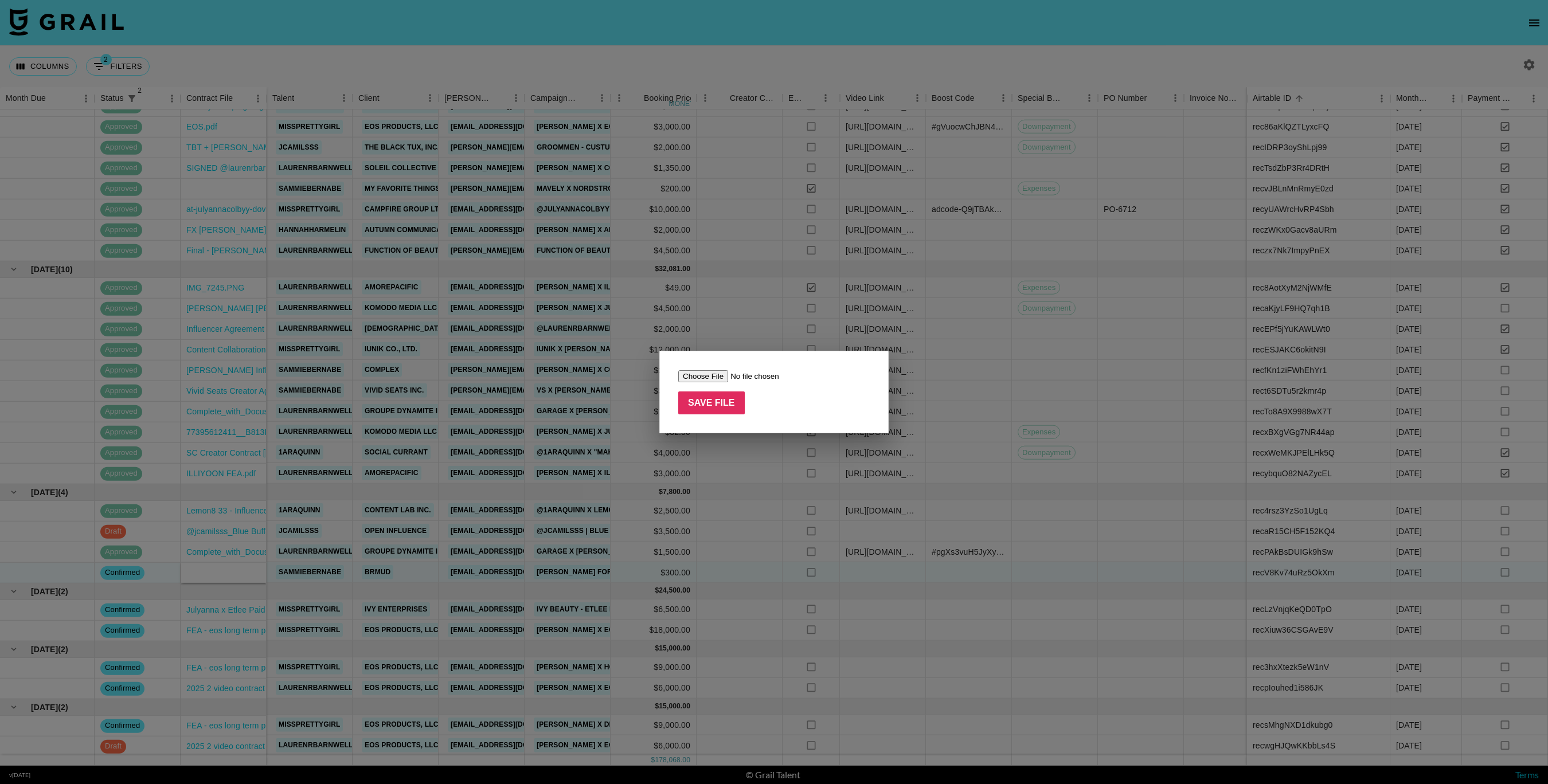
type input "C:\fakepath\BRMUD=Ateez Influencer Contract - sammiebernabe (2).pdf"
click at [715, 408] on input "Save File" at bounding box center [711, 402] width 67 height 23
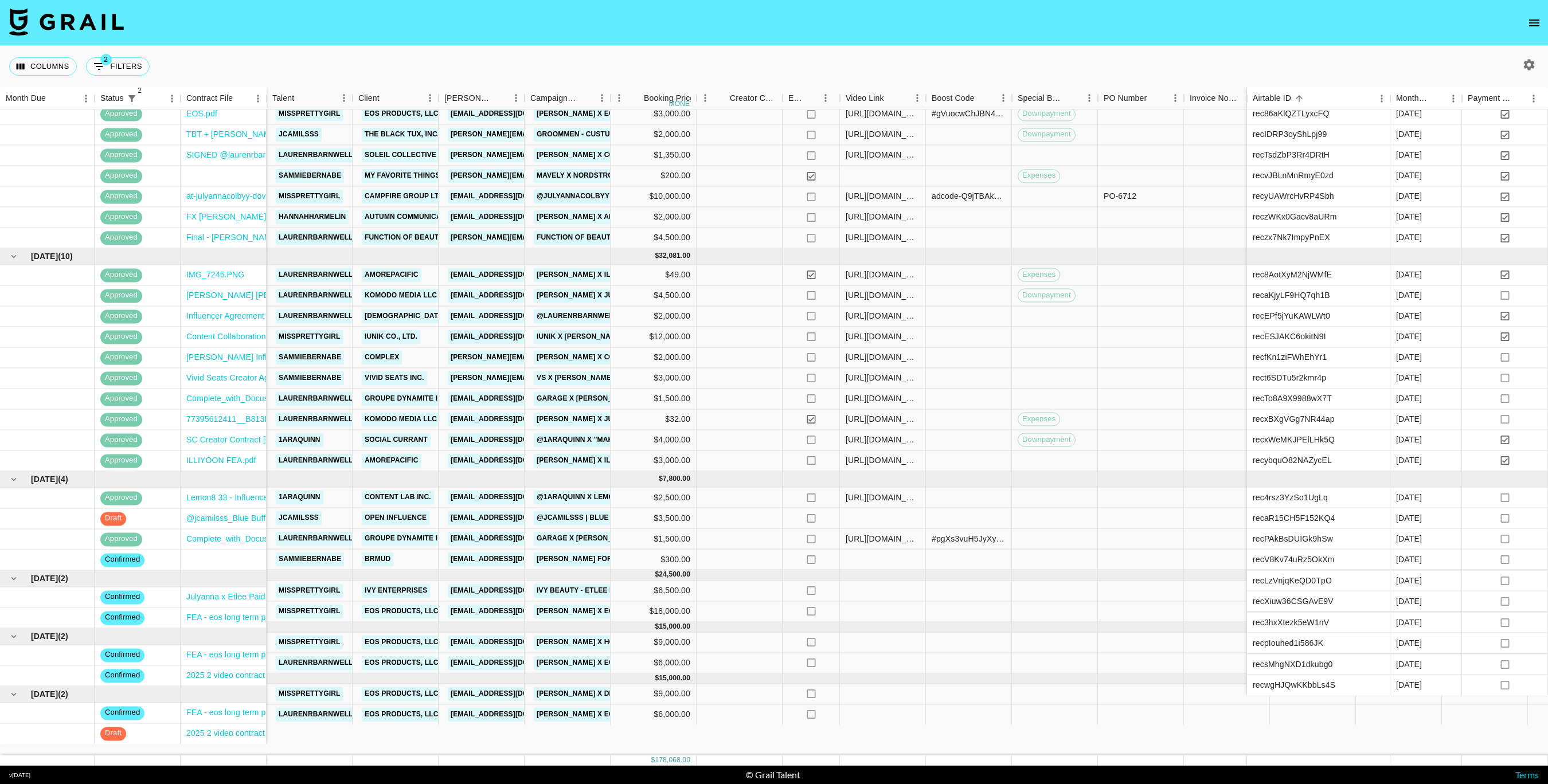
scroll to position [315, 0]
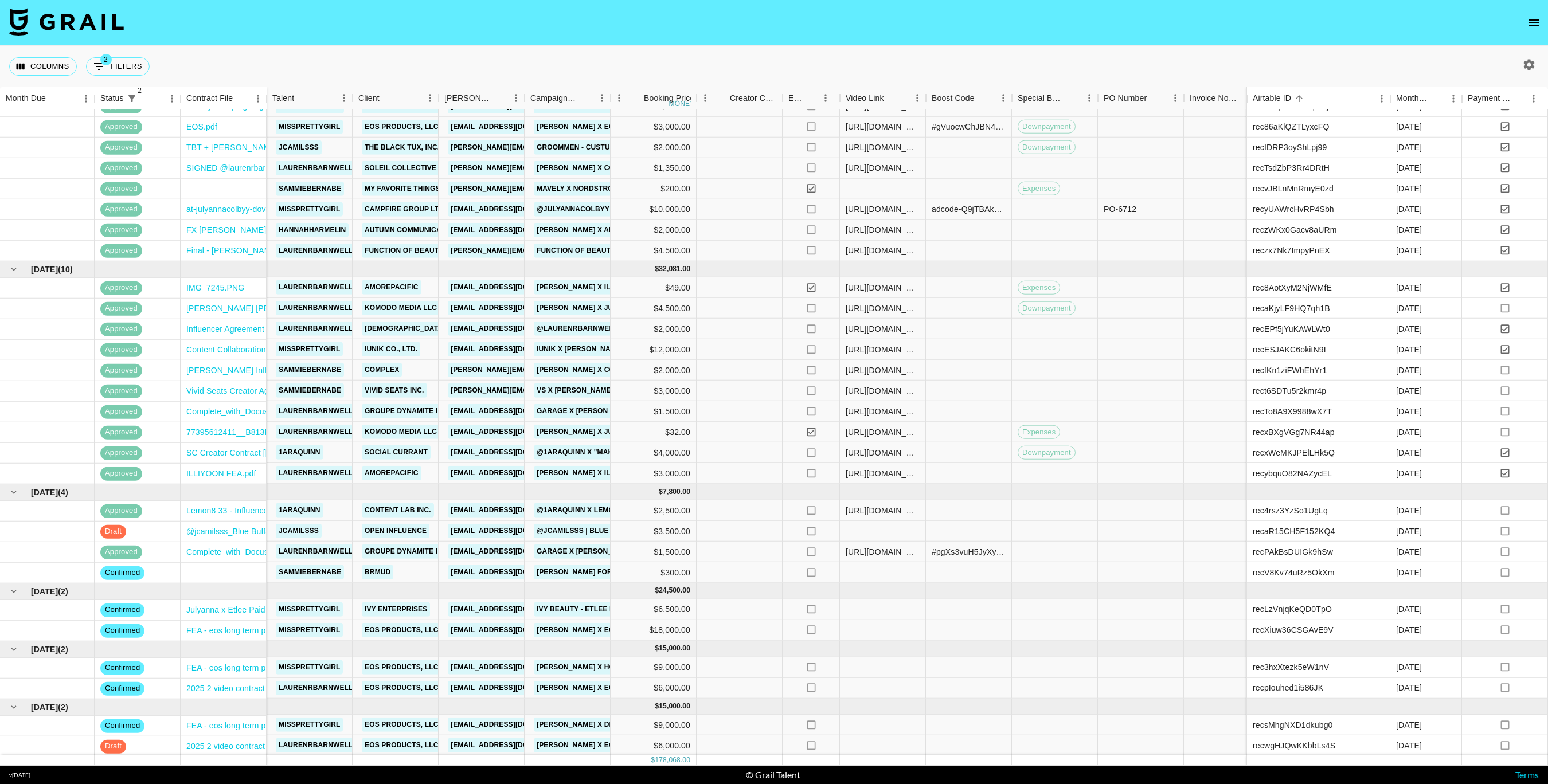
click at [1542, 64] on div at bounding box center [1527, 65] width 43 height 19
click at [1534, 64] on icon "button" at bounding box center [1529, 65] width 14 height 14
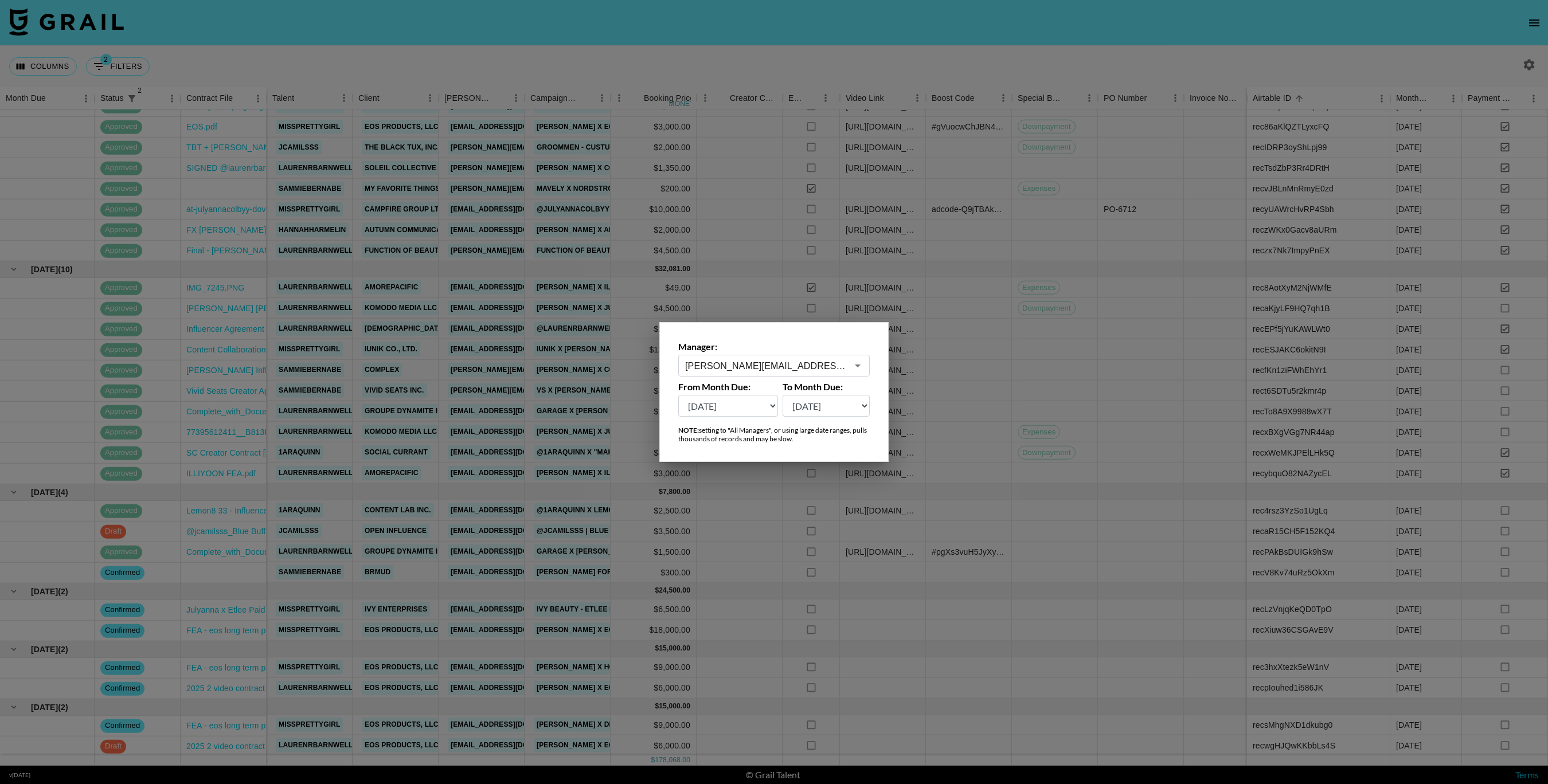
click at [740, 410] on select "[DATE] [DATE] '[DATE] May '[DATE] Mar '[DATE] Jan '[DATE] Nov '[DATE] Sep '[DAT…" at bounding box center [728, 406] width 100 height 22
select select "[DATE]"
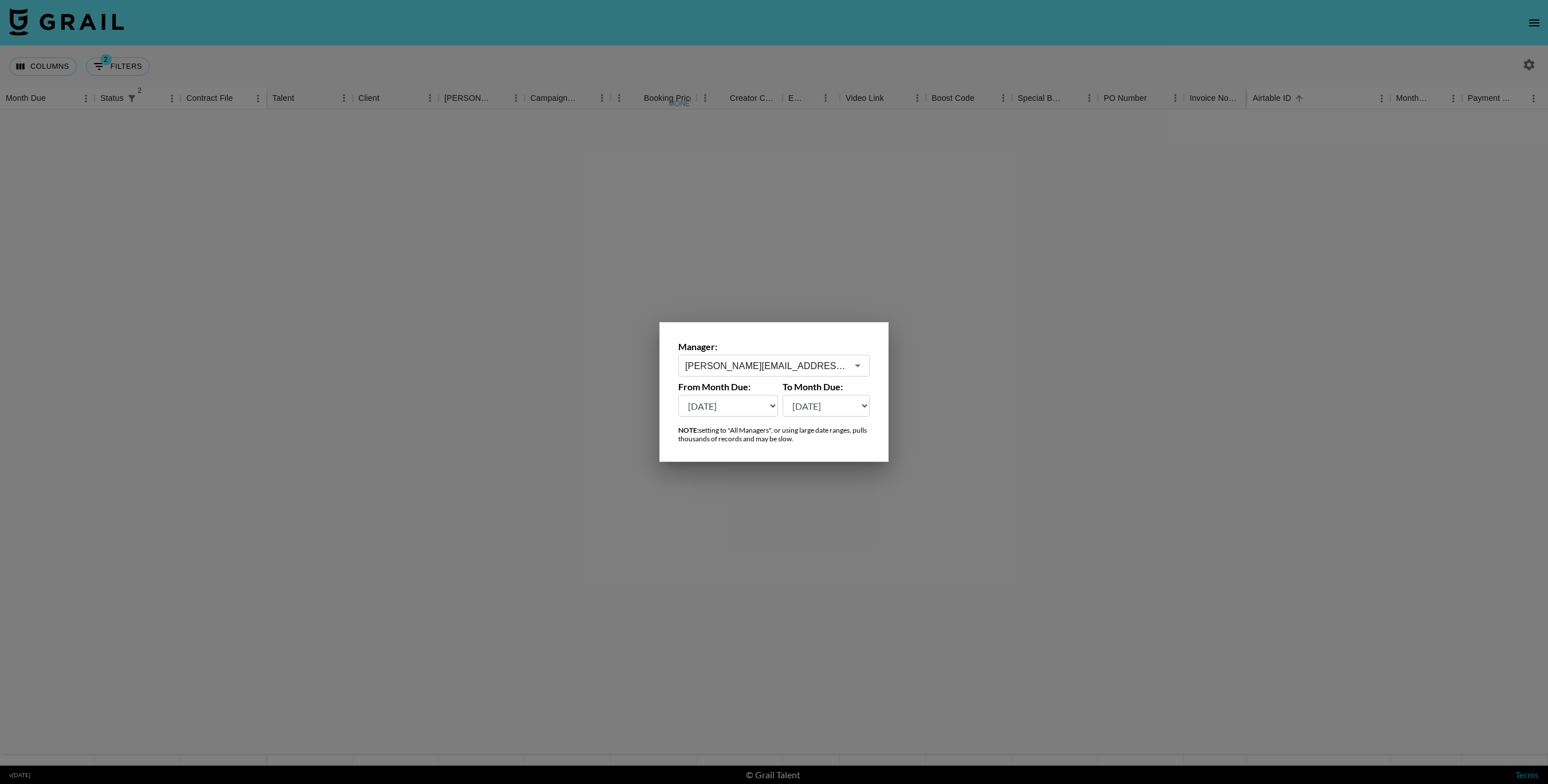
click at [716, 549] on div at bounding box center [774, 392] width 1548 height 784
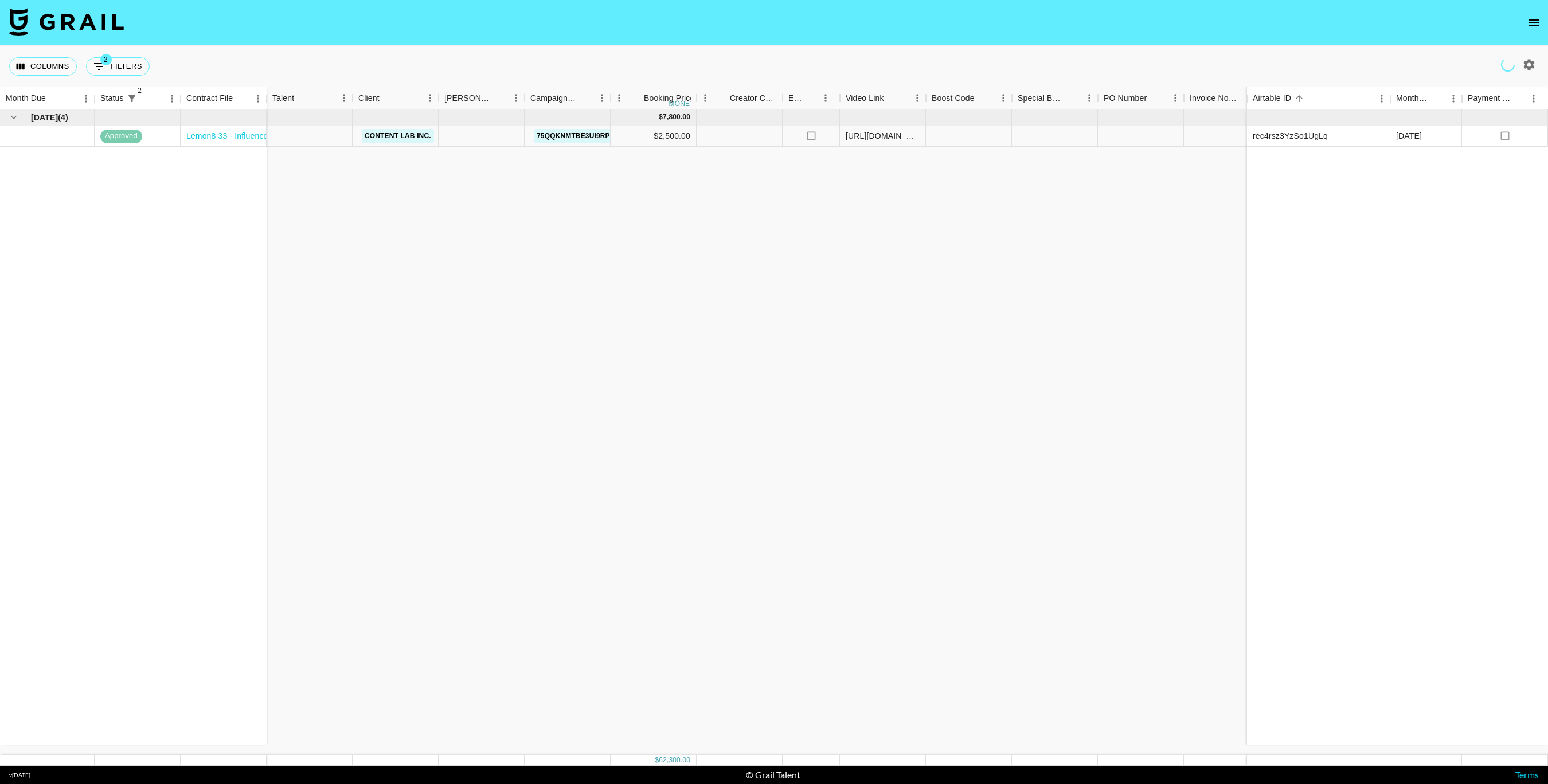
scroll to position [0, 0]
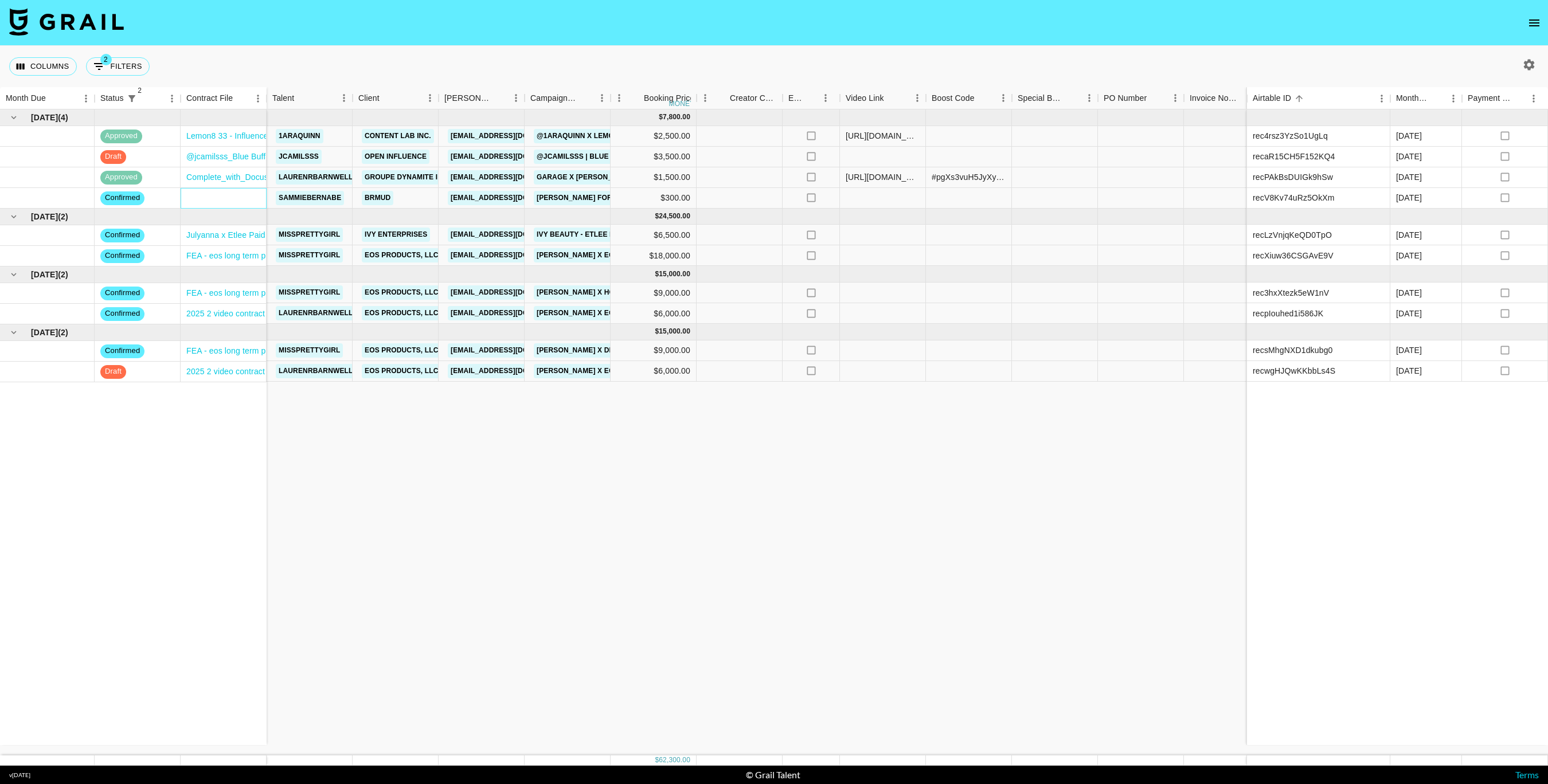
click at [236, 193] on div at bounding box center [224, 198] width 86 height 21
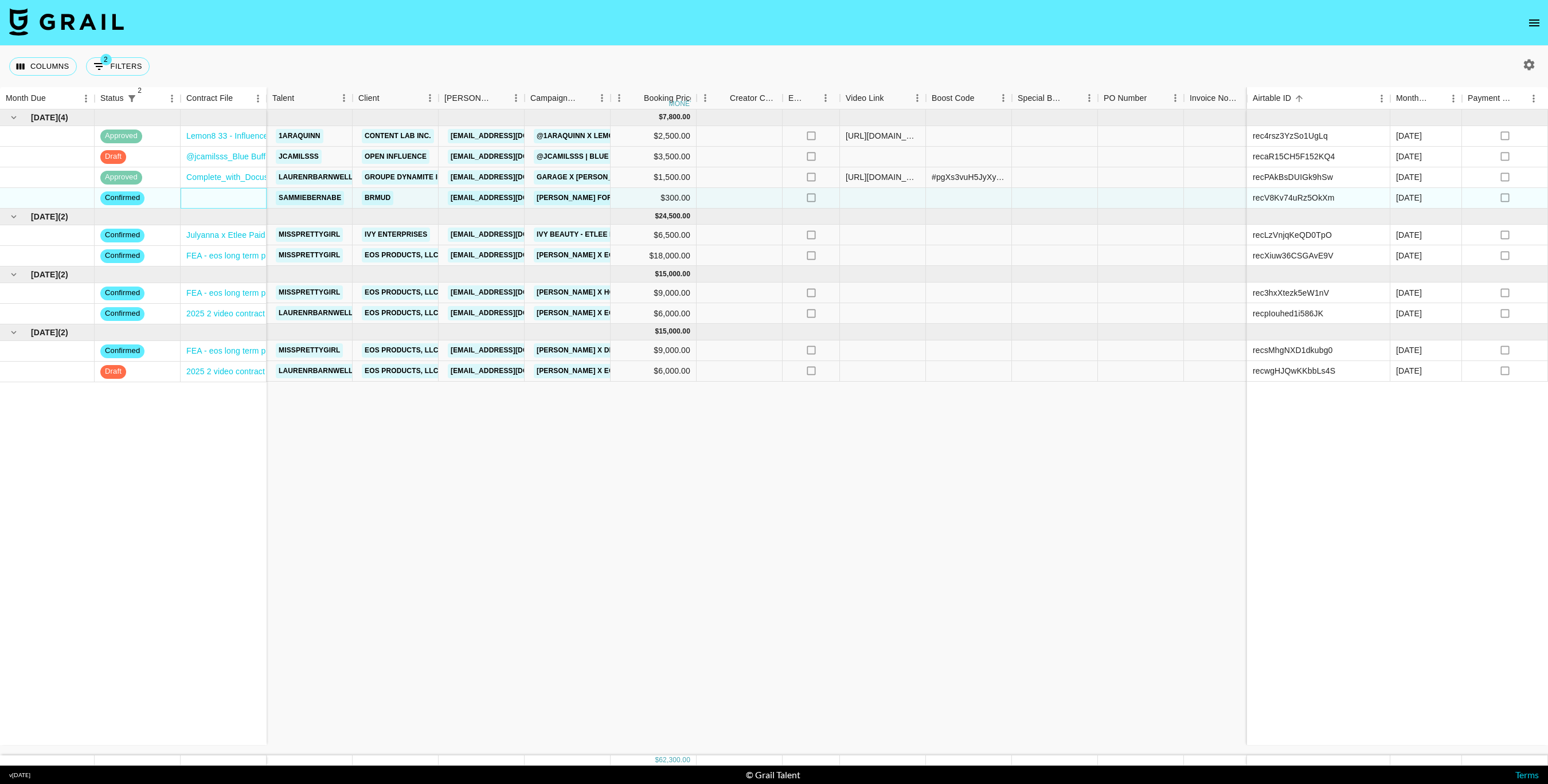
click at [236, 193] on div at bounding box center [224, 198] width 86 height 21
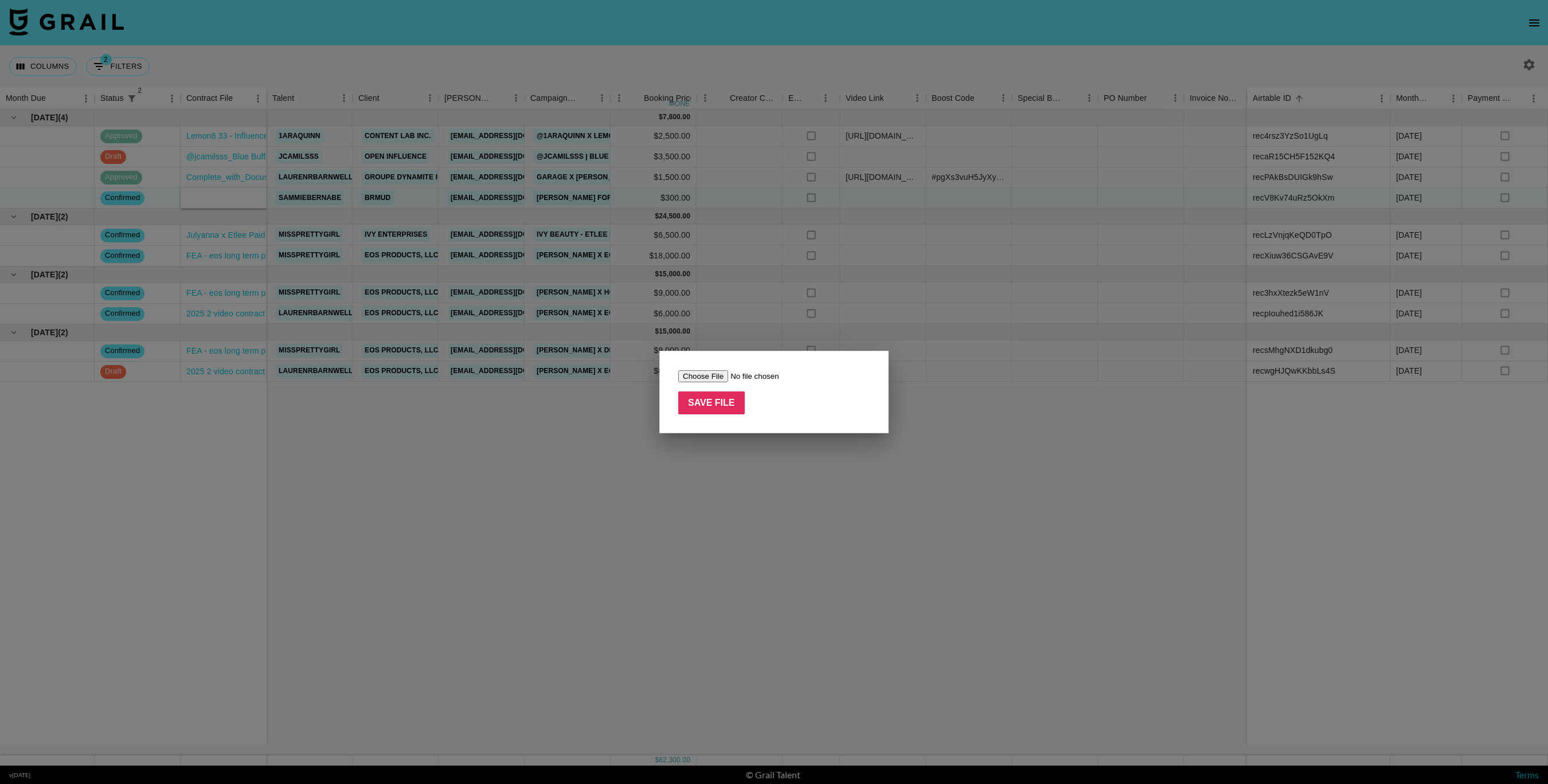
type input "C:\fakepath\BRMUD=Ateez Influencer Contract - sammiebernabe (2).pdf"
click at [703, 398] on input "Save File" at bounding box center [711, 402] width 67 height 23
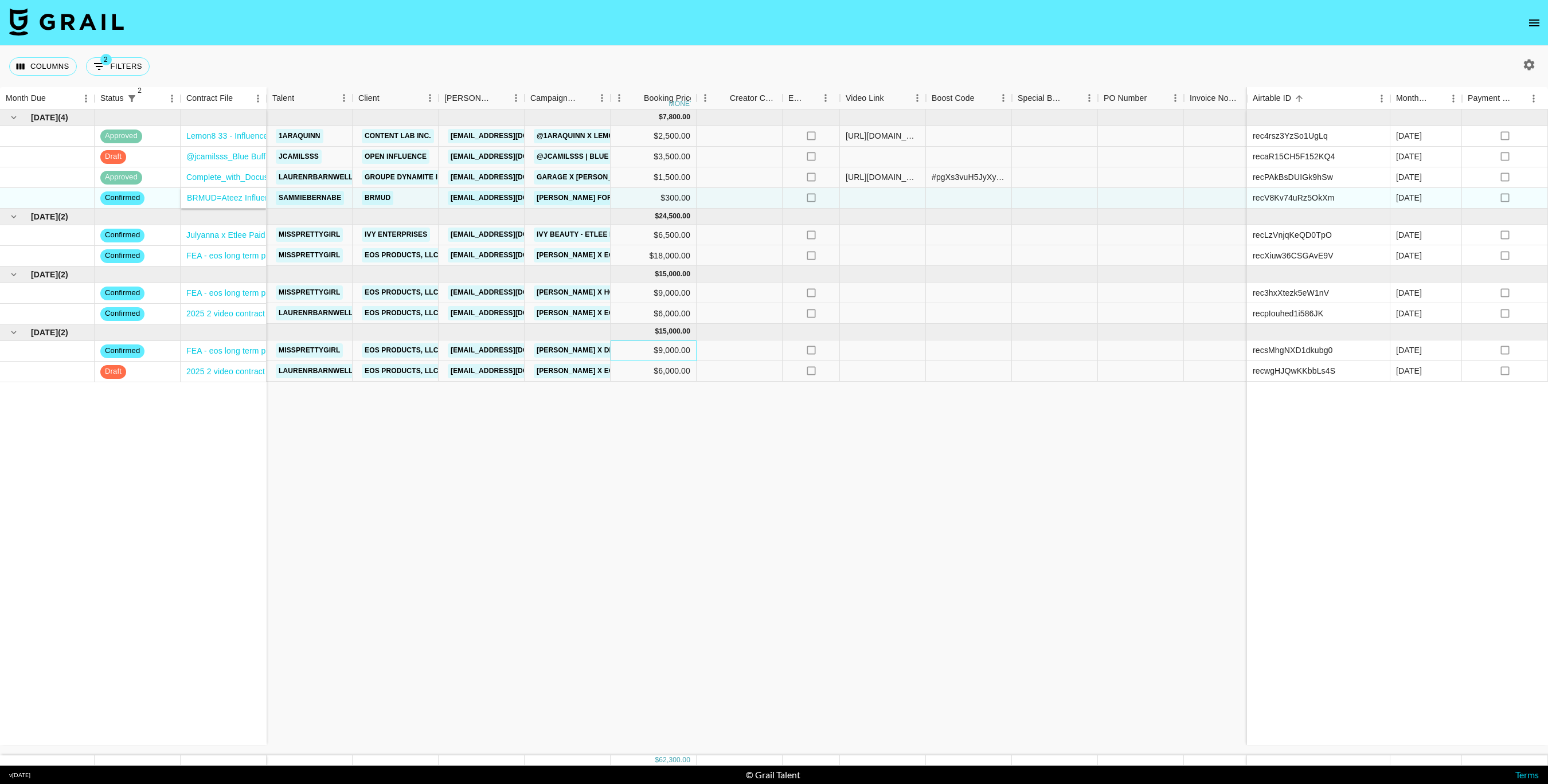
click at [661, 349] on div "$9,000.00" at bounding box center [654, 351] width 86 height 21
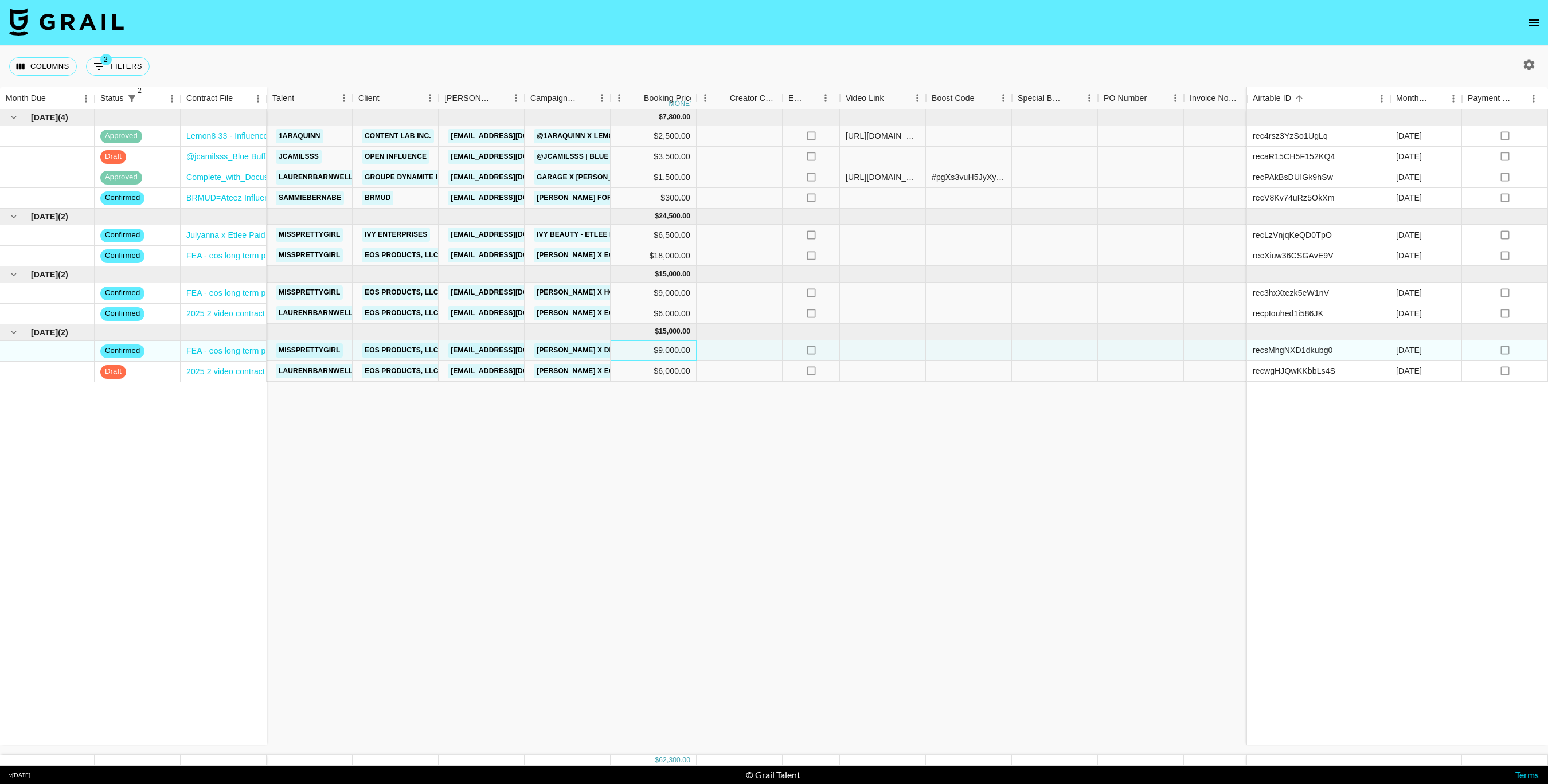
click at [661, 349] on div "$9,000.00" at bounding box center [654, 351] width 86 height 21
click at [625, 352] on input "9000" at bounding box center [653, 350] width 85 height 9
type input "18000"
click at [623, 422] on div "Aug '25 ( 4 ) approved Lemon8 33 - Influencer Agreement (@1araquinn).pdf draft …" at bounding box center [937, 432] width 1875 height 646
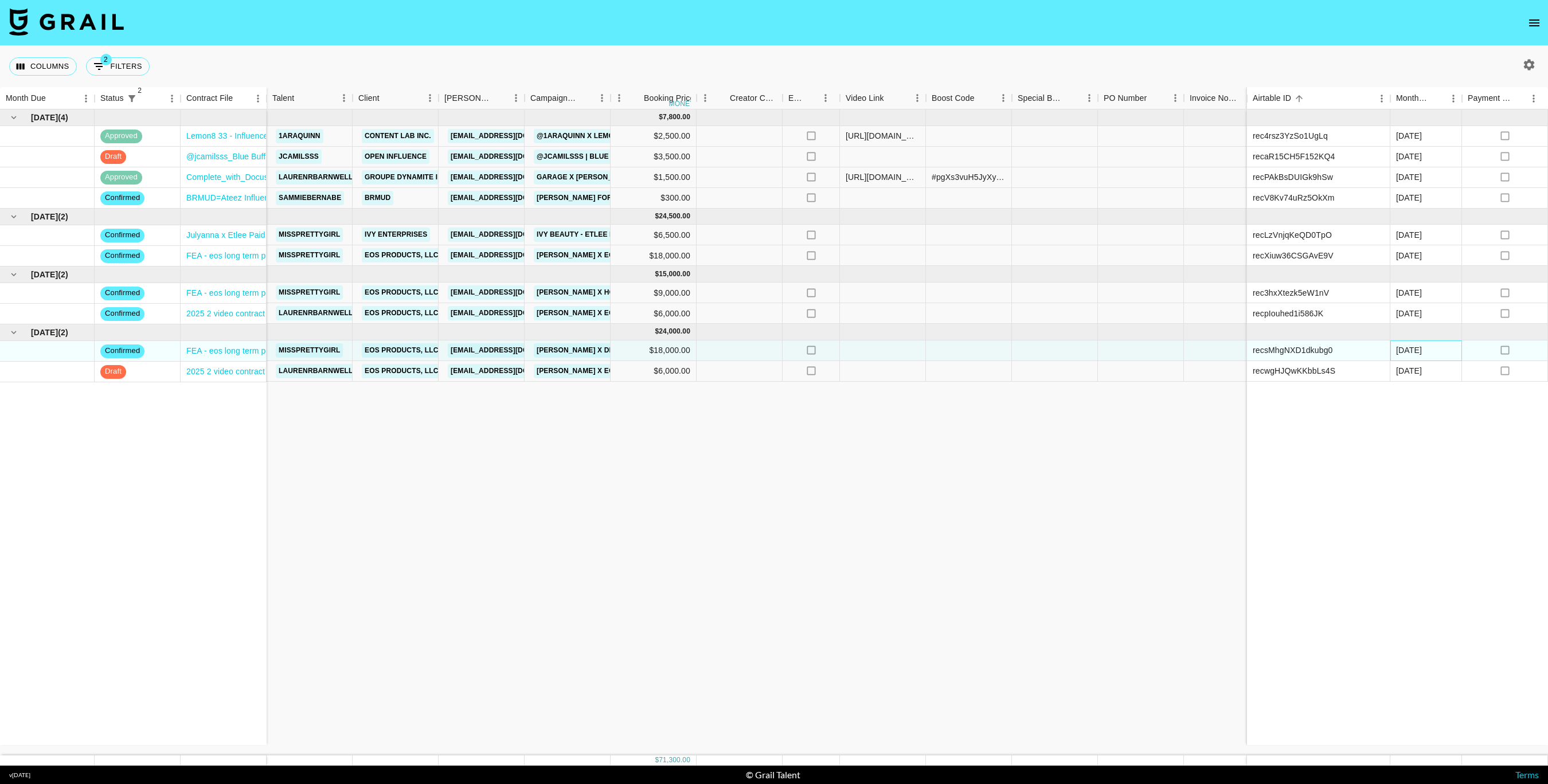
click at [1409, 356] on div "Dec '25" at bounding box center [1409, 350] width 26 height 12
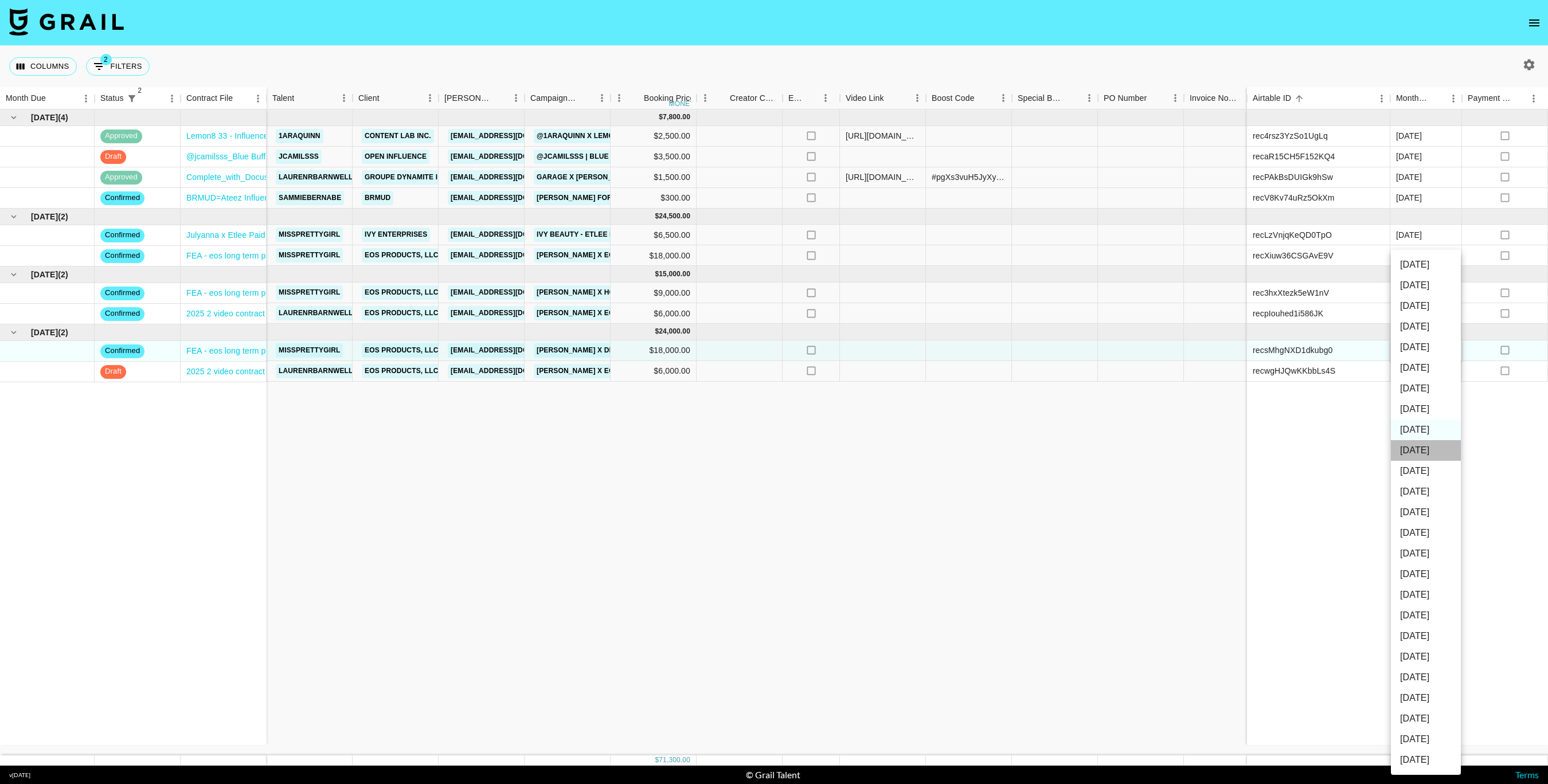
click at [1423, 453] on li "Nov '25" at bounding box center [1426, 450] width 70 height 21
type input "Nov '25"
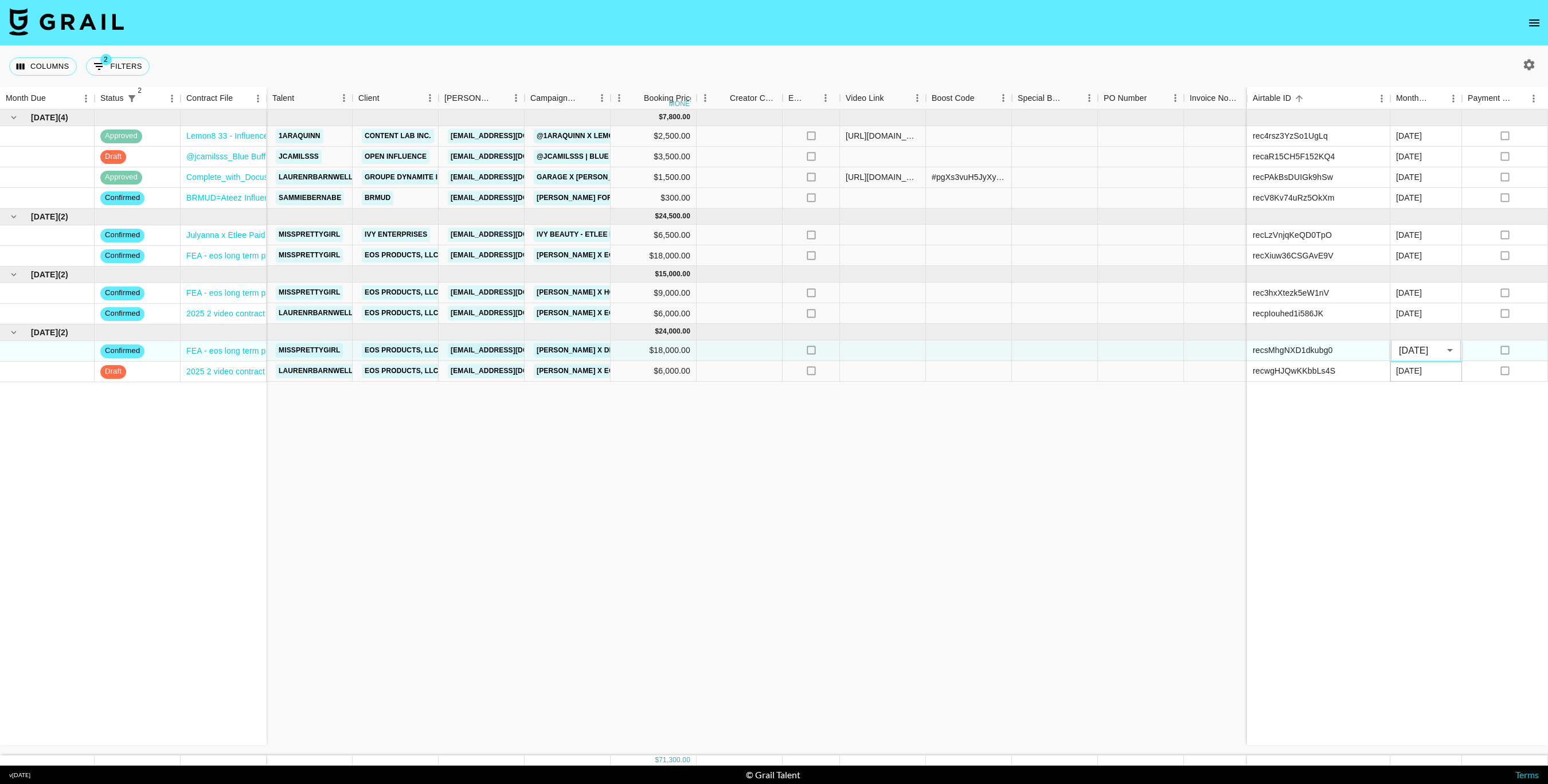
click at [1415, 374] on div "Dec '25" at bounding box center [1409, 371] width 26 height 12
click at [1415, 374] on div "rec4rsz3YzSo1UgLq Aug '25 no recaR15CH5F152KQ4 Aug '25 no recPAkBsDUIGk9hSw Aug…" at bounding box center [1397, 427] width 301 height 635
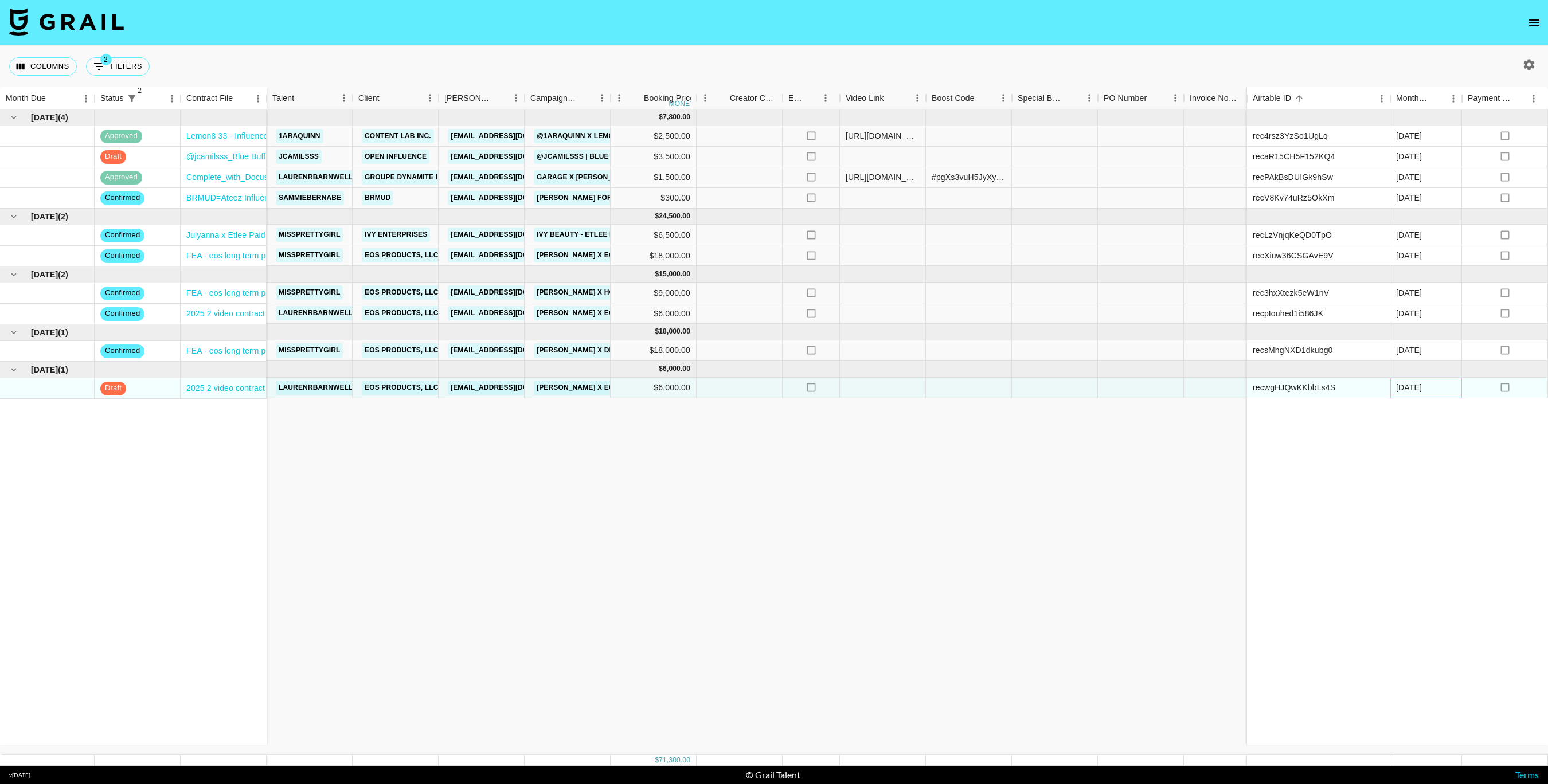
click at [1414, 391] on div "Dec '25" at bounding box center [1409, 387] width 26 height 12
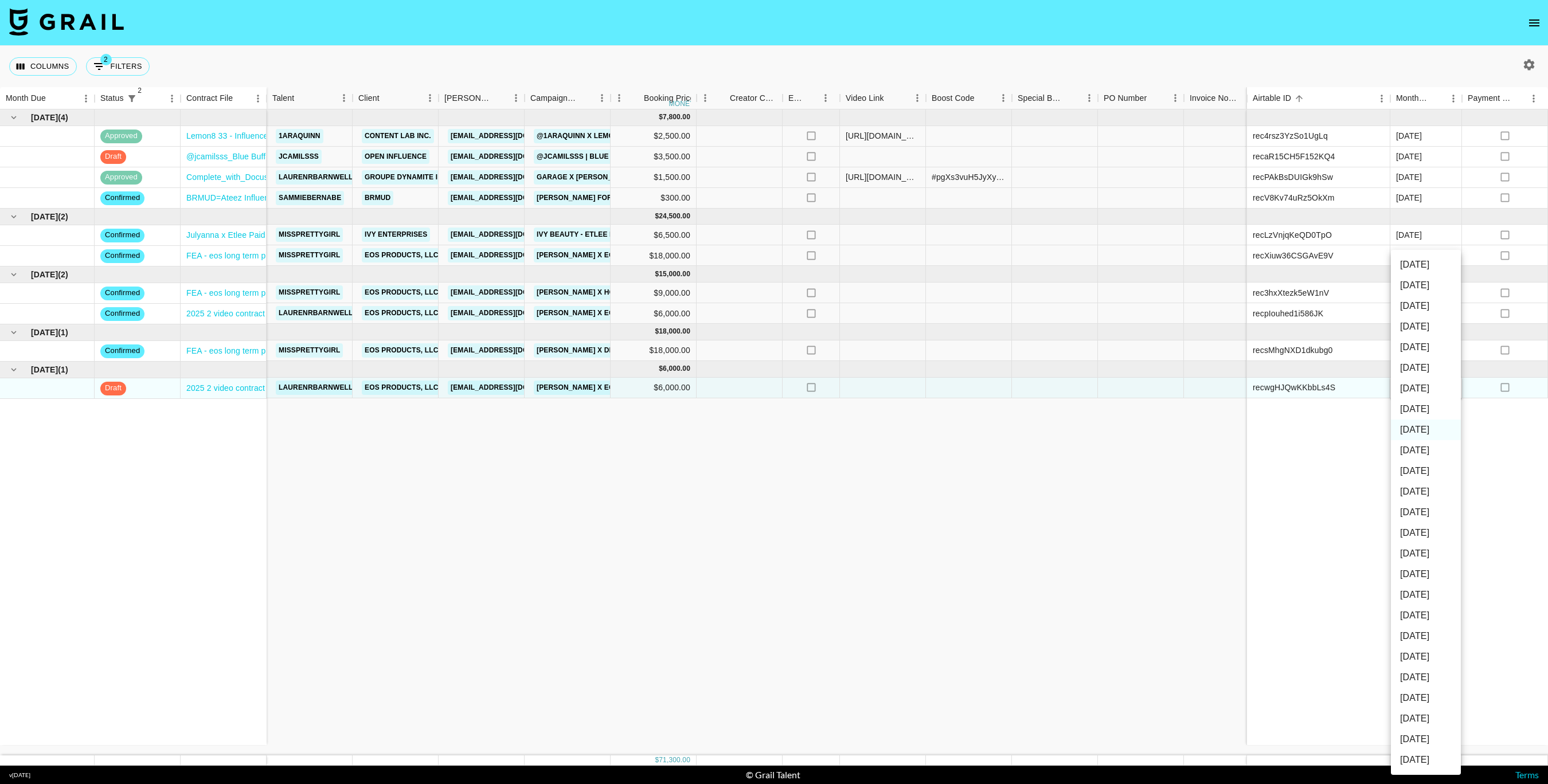
click at [1416, 453] on li "Nov '25" at bounding box center [1426, 450] width 70 height 21
type input "Nov '25"
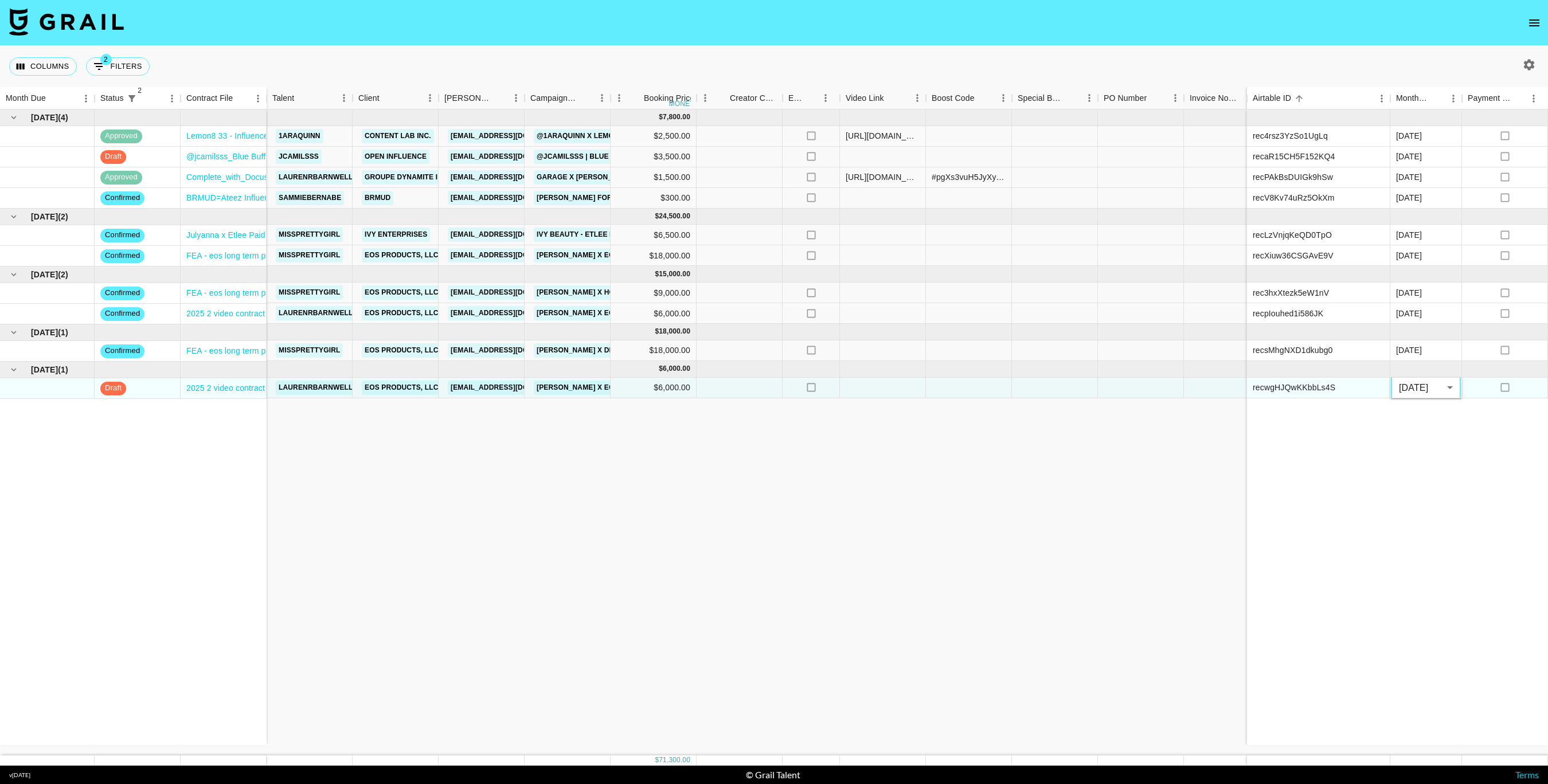
click at [1182, 450] on div "Aug '25 ( 4 ) approved Lemon8 33 - Influencer Agreement (@1araquinn).pdf draft …" at bounding box center [937, 432] width 1875 height 646
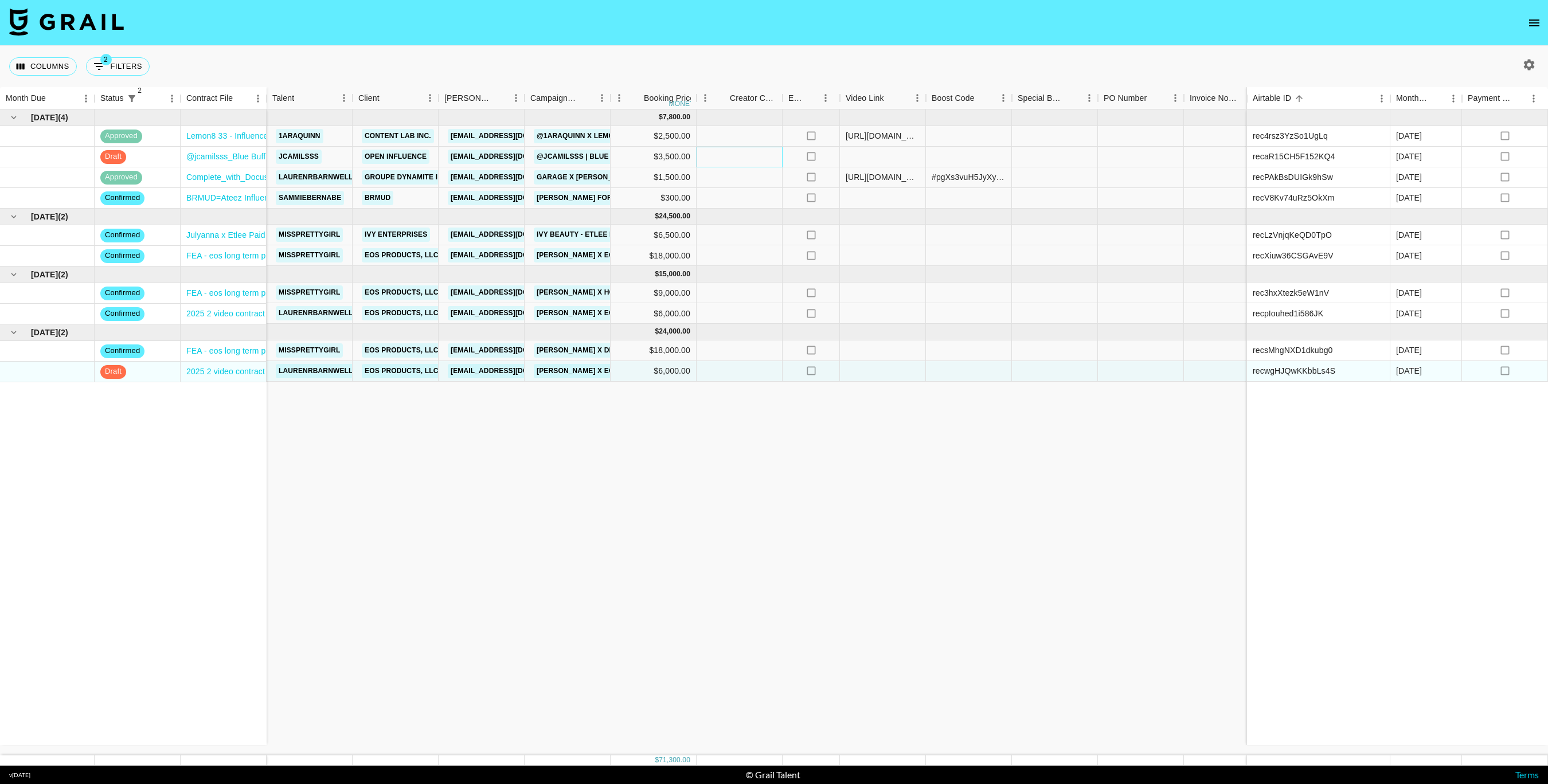
click at [746, 163] on div at bounding box center [740, 157] width 86 height 21
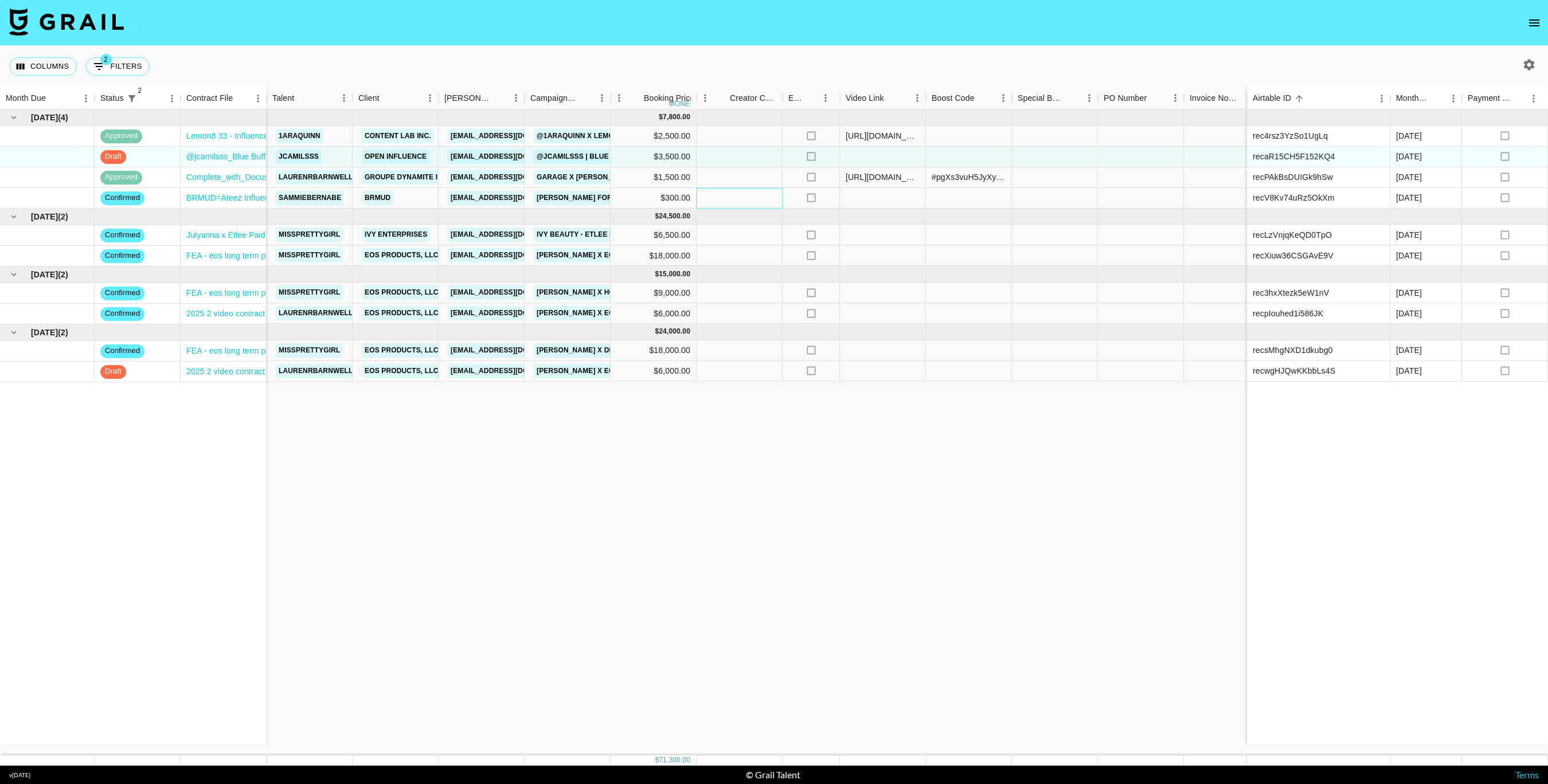
click at [744, 192] on div at bounding box center [740, 198] width 86 height 21
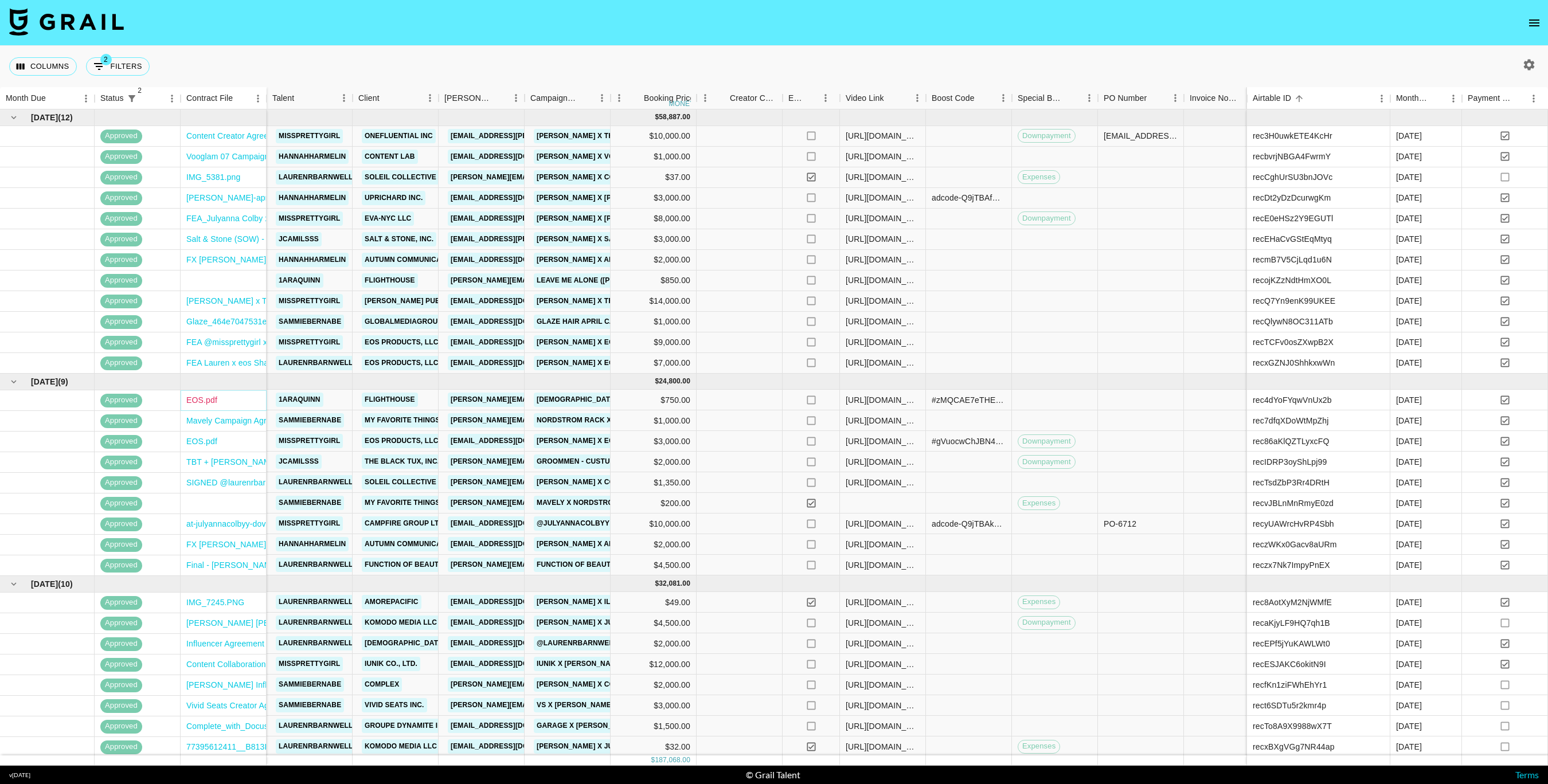
click at [205, 401] on link "EOS.pdf" at bounding box center [202, 400] width 31 height 12
